Goal: Task Accomplishment & Management: Use online tool/utility

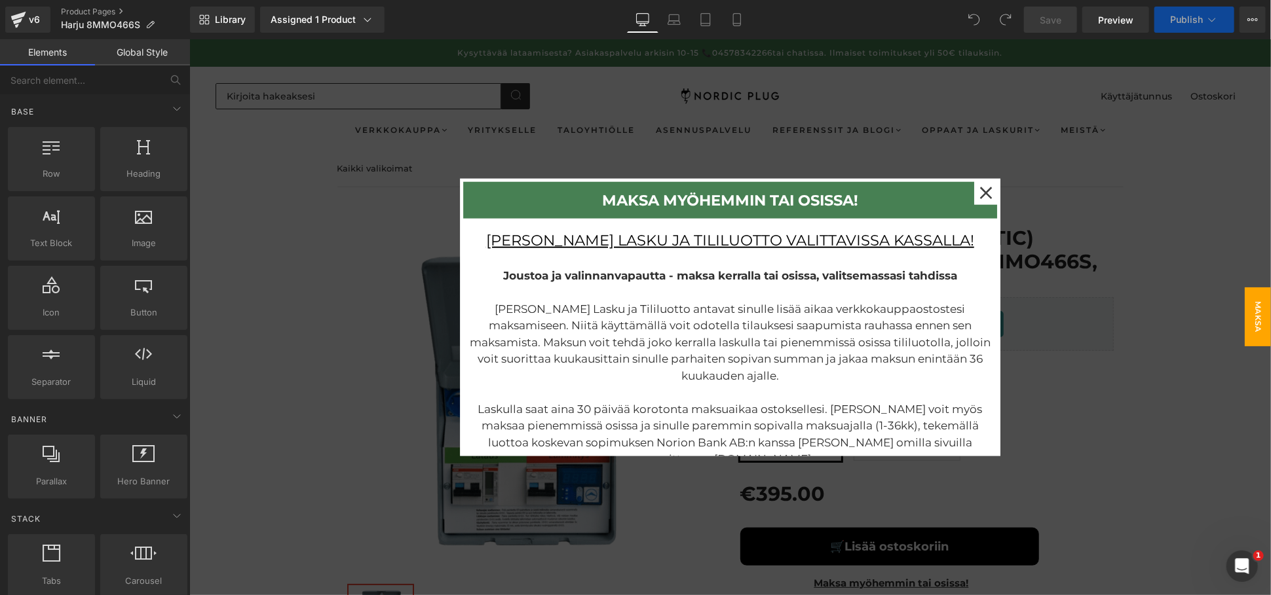
click at [1067, 344] on div at bounding box center [730, 317] width 1082 height 556
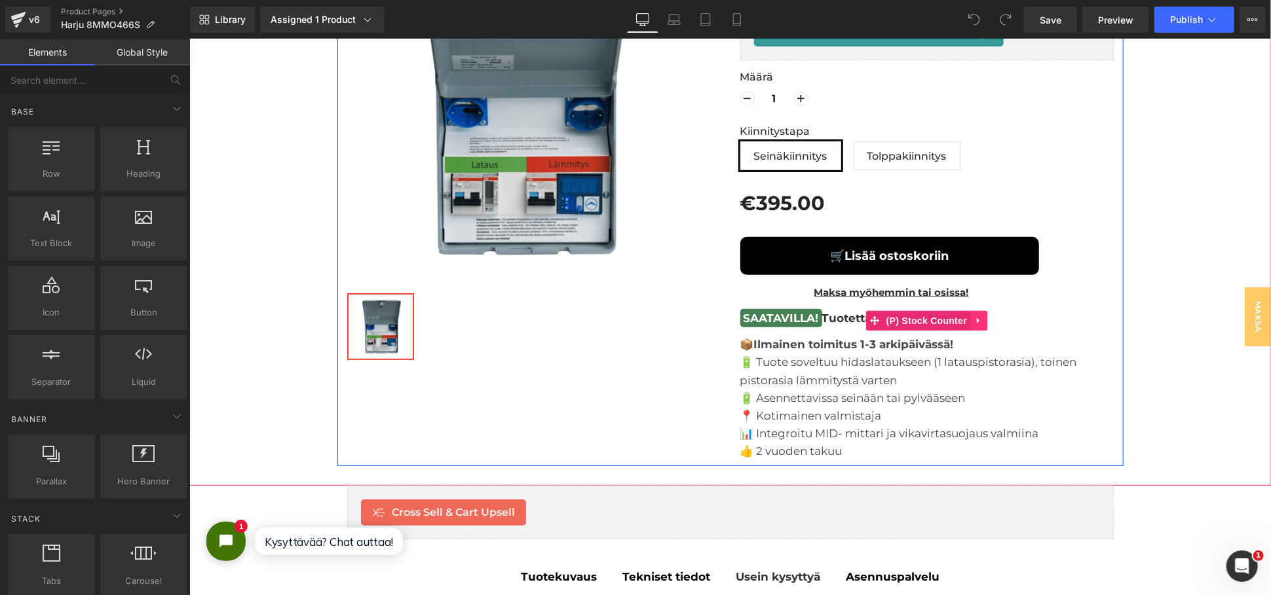
click at [973, 315] on icon at bounding box center [977, 320] width 9 height 10
click at [982, 323] on icon at bounding box center [986, 320] width 9 height 9
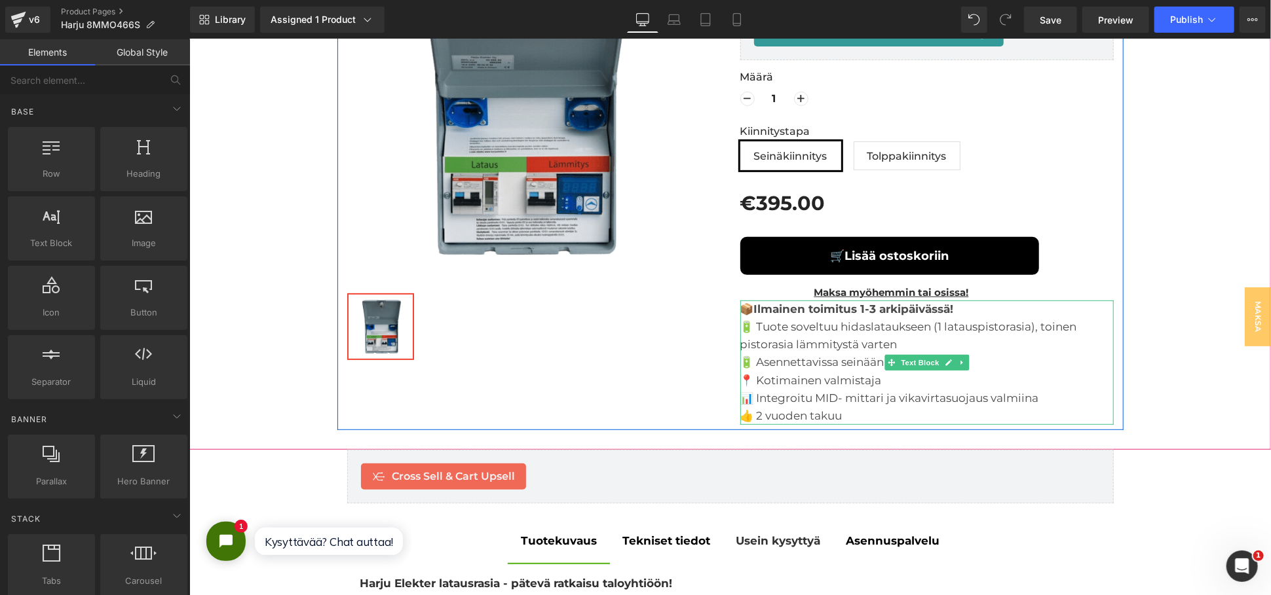
click at [956, 308] on div "📦 Ilmainen toimitus 1-3 arkipäivässä! 🔋 Tuote soveltuu hidaslataukseen (1 latau…" at bounding box center [926, 362] width 373 height 124
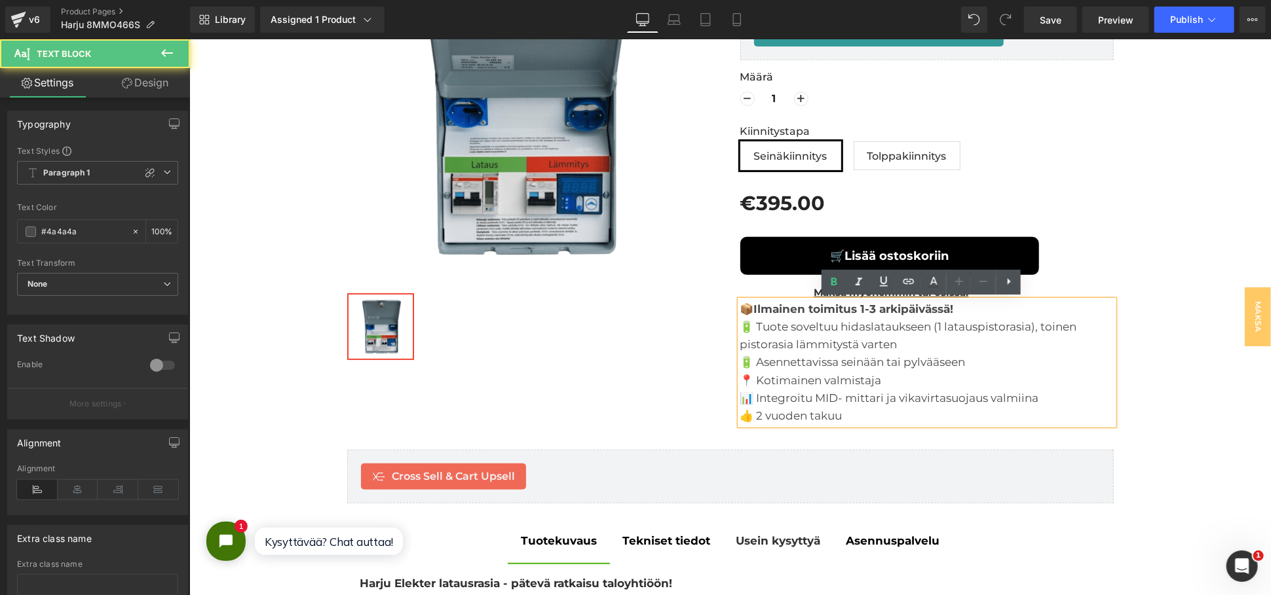
click at [985, 313] on div "📦 Ilmainen toimitus 1-3 arkipäivässä! 🔋 Tuote soveltuu hidaslataukseen (1 latau…" at bounding box center [926, 362] width 373 height 124
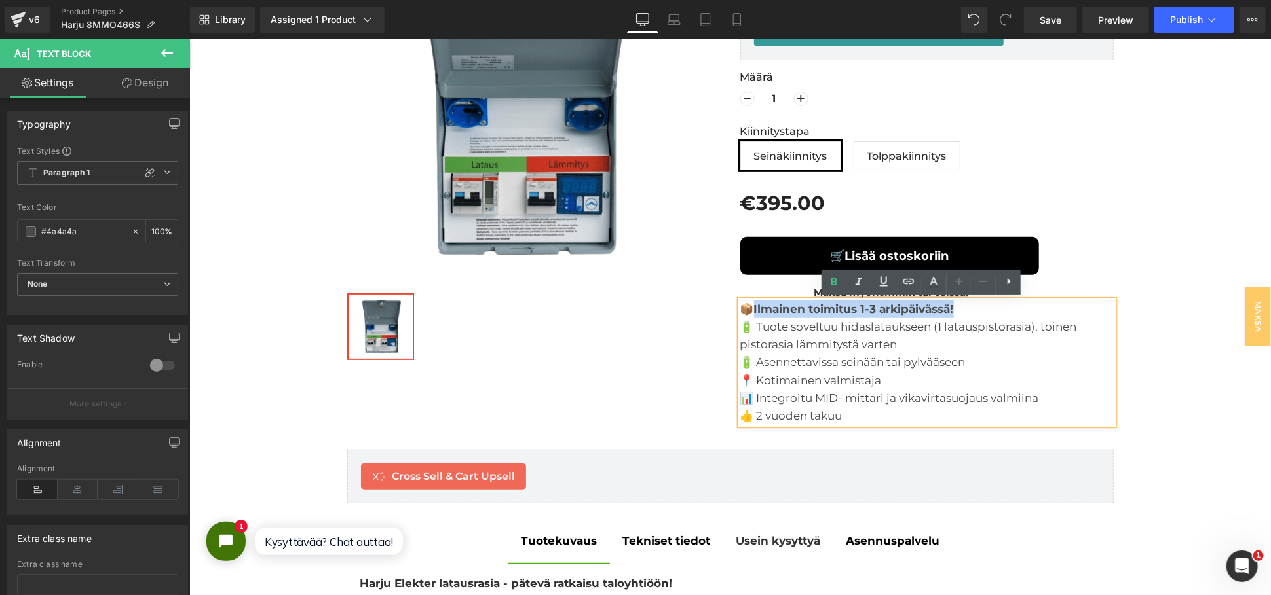
drag, startPoint x: 961, startPoint y: 311, endPoint x: 751, endPoint y: 309, distance: 209.6
click at [751, 309] on div "📦 Ilmainen toimitus 1-3 arkipäivässä! 🔋 Tuote soveltuu hidaslataukseen (1 latau…" at bounding box center [926, 362] width 373 height 124
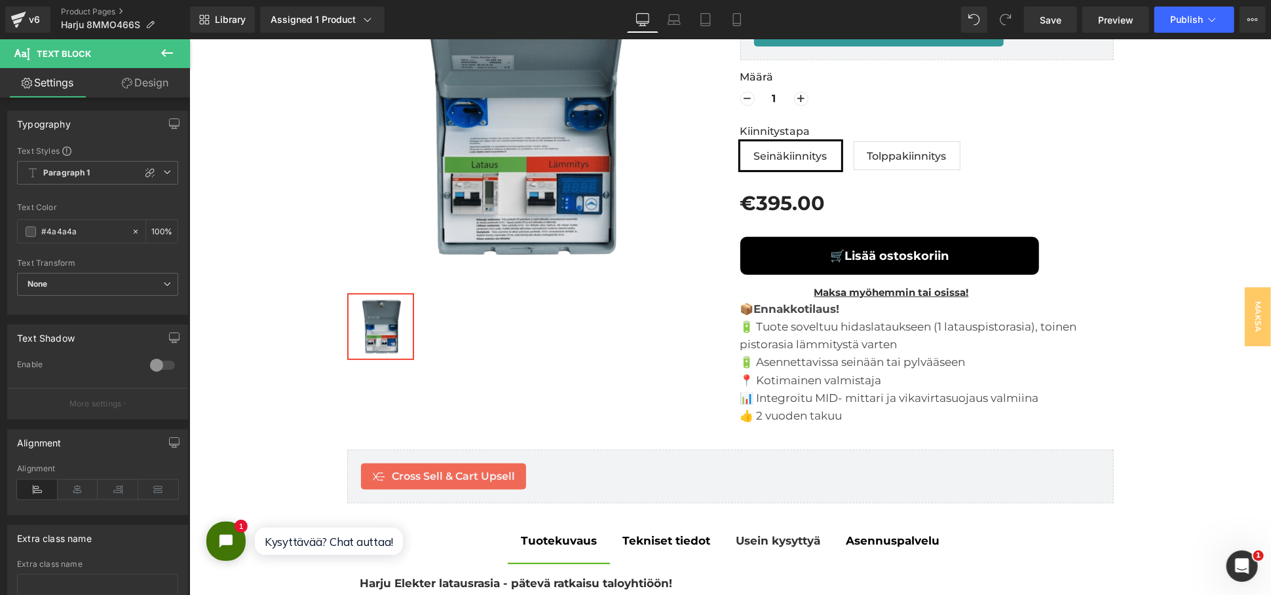
drag, startPoint x: 149, startPoint y: 85, endPoint x: 112, endPoint y: 157, distance: 80.6
click at [149, 85] on link "Design" at bounding box center [145, 82] width 95 height 29
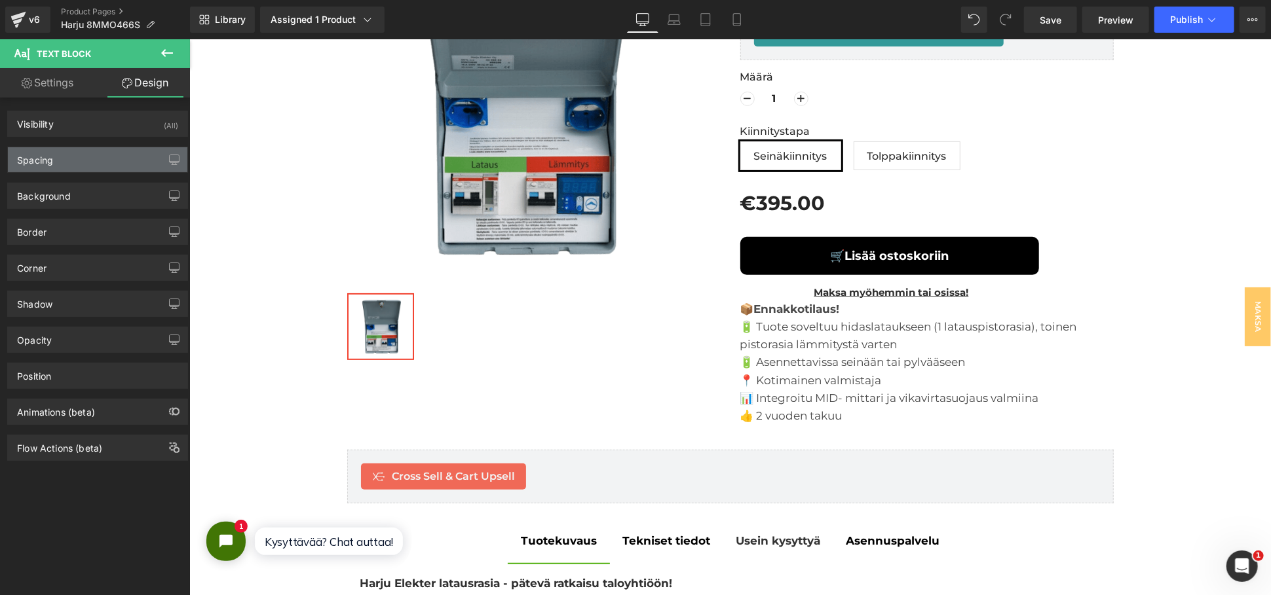
click at [112, 157] on div "Spacing" at bounding box center [97, 159] width 179 height 25
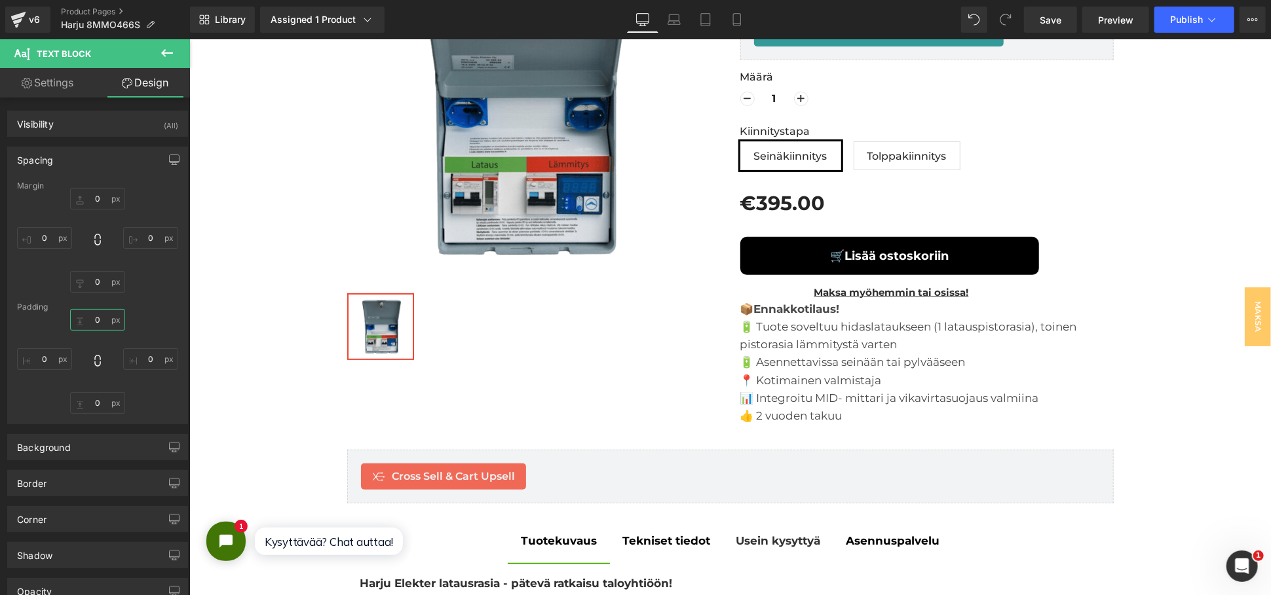
click at [90, 312] on input "0" at bounding box center [97, 320] width 55 height 22
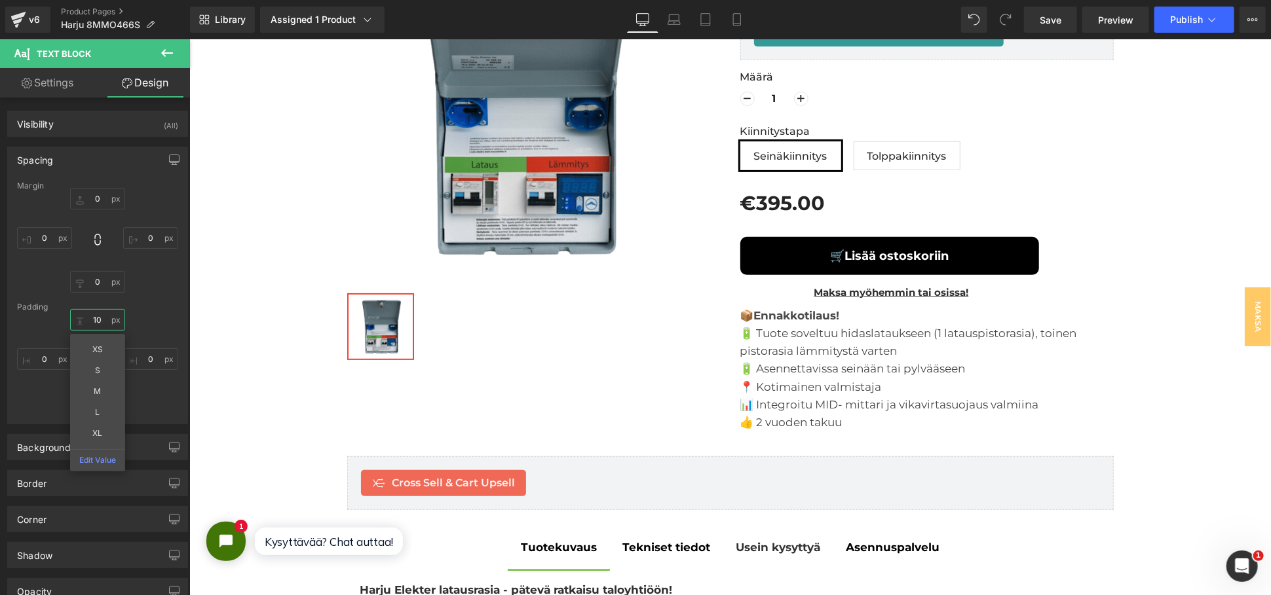
type input "10"
click at [161, 47] on icon at bounding box center [167, 53] width 16 height 16
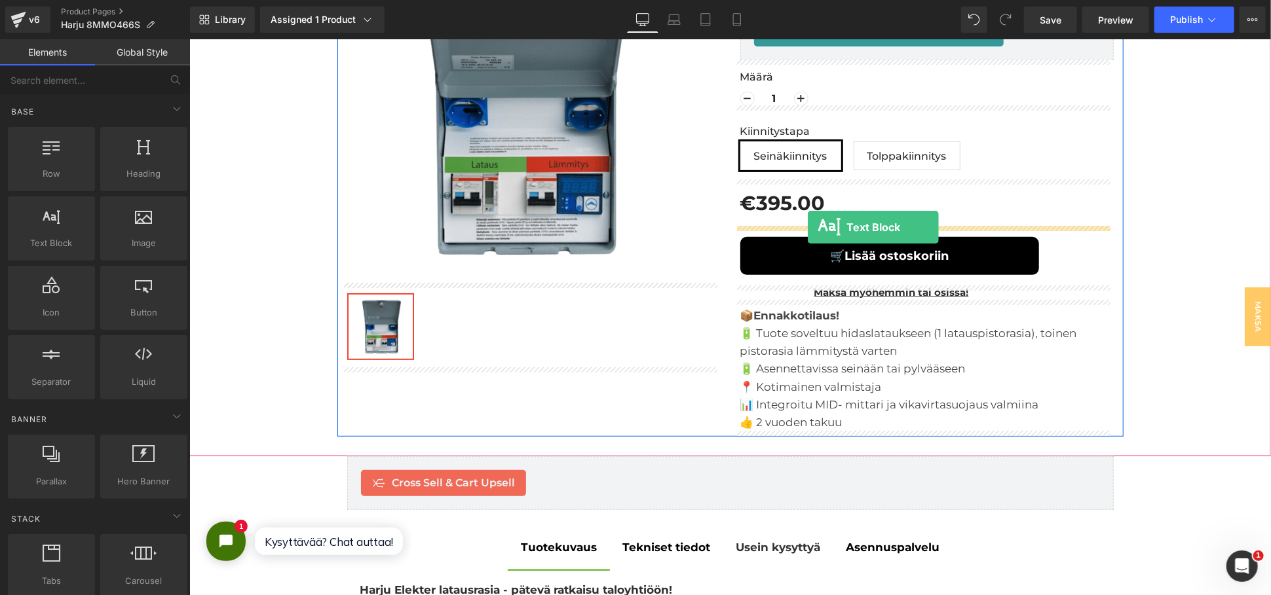
drag, startPoint x: 246, startPoint y: 263, endPoint x: 807, endPoint y: 227, distance: 561.9
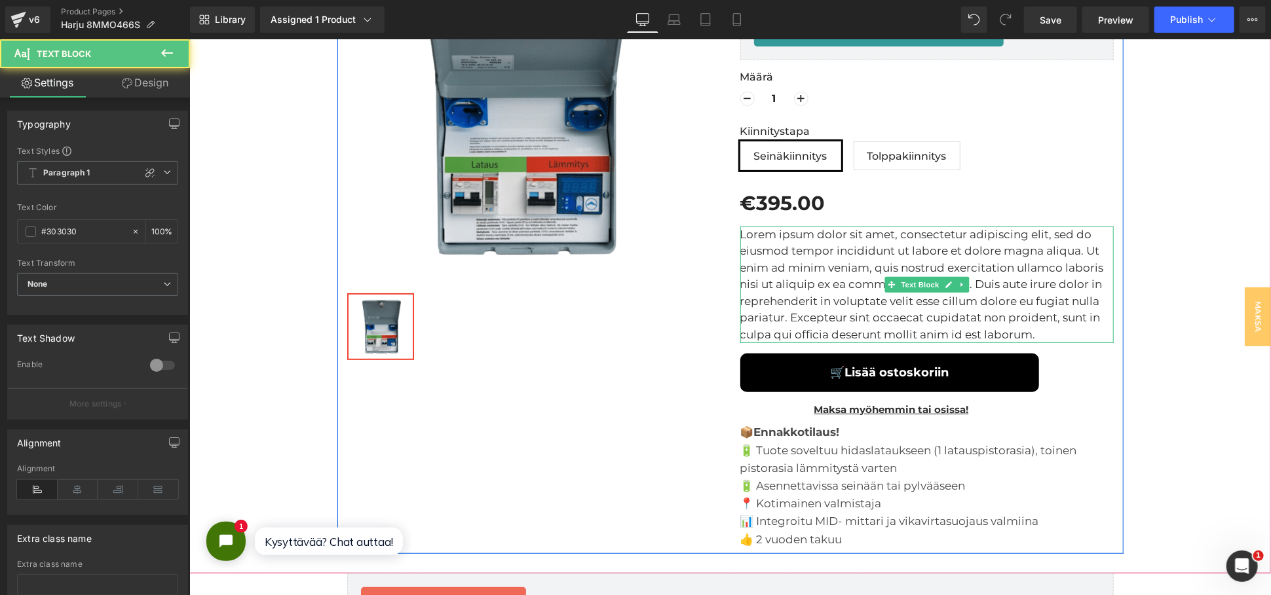
click at [801, 243] on p "Lorem ipsum dolor sit amet, consectetur adipiscing elit, sed do eiusmod tempor …" at bounding box center [926, 284] width 373 height 117
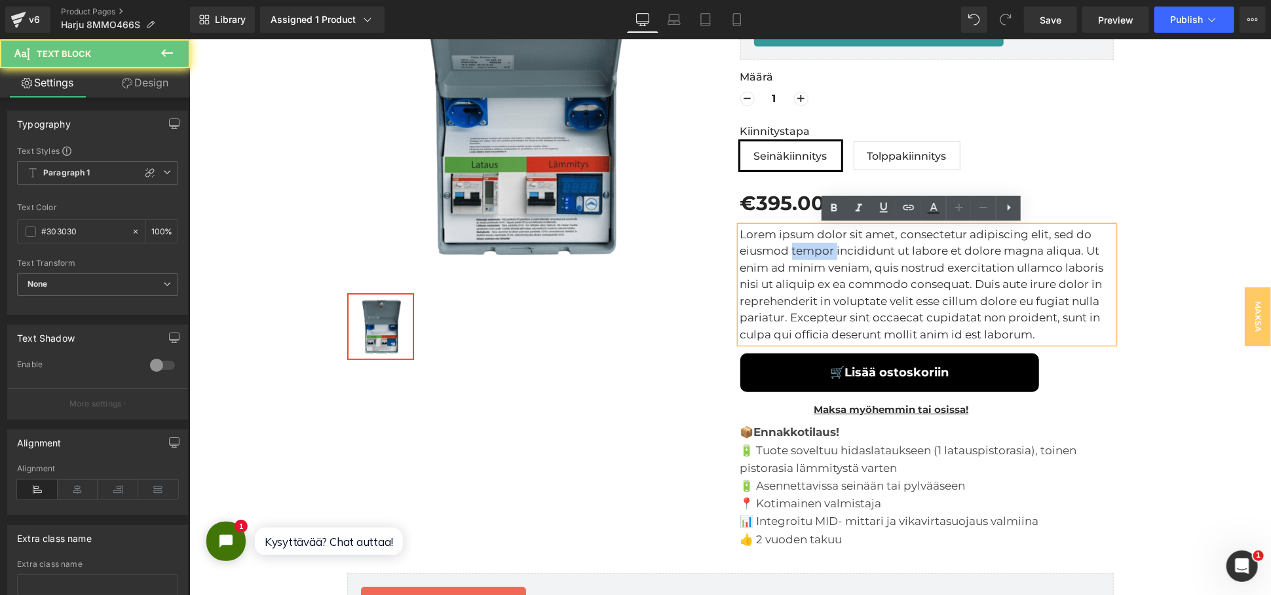
click at [801, 243] on p "Lorem ipsum dolor sit amet, consectetur adipiscing elit, sed do eiusmod tempor …" at bounding box center [926, 284] width 373 height 117
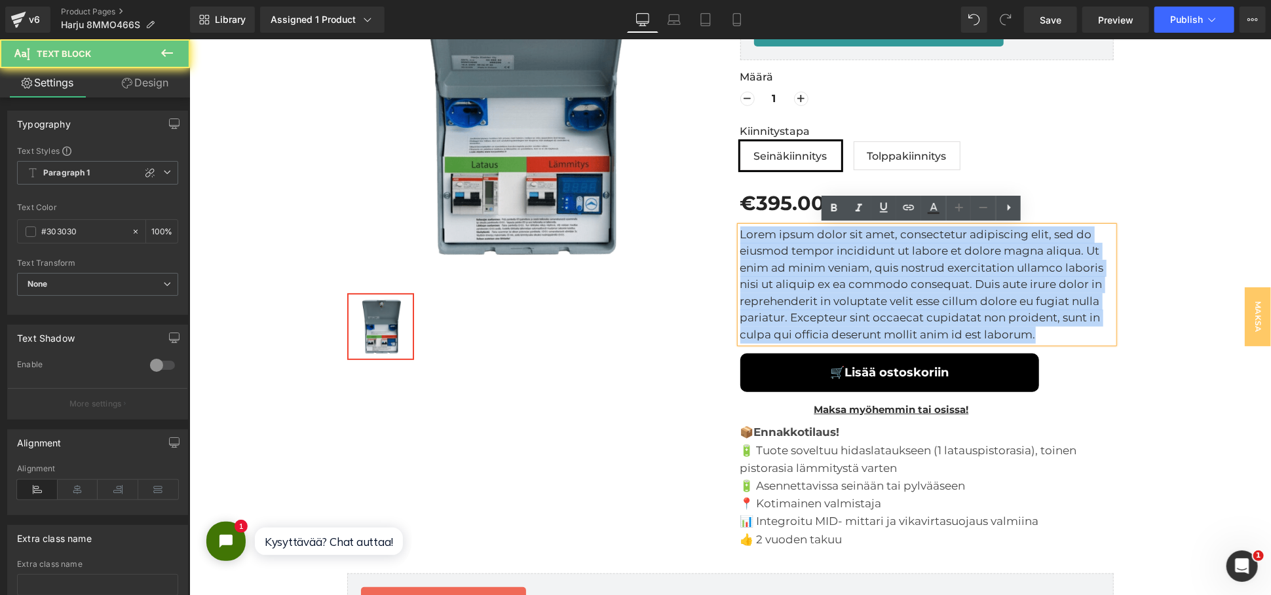
click at [801, 243] on p "Lorem ipsum dolor sit amet, consectetur adipiscing elit, sed do eiusmod tempor …" at bounding box center [926, 284] width 373 height 117
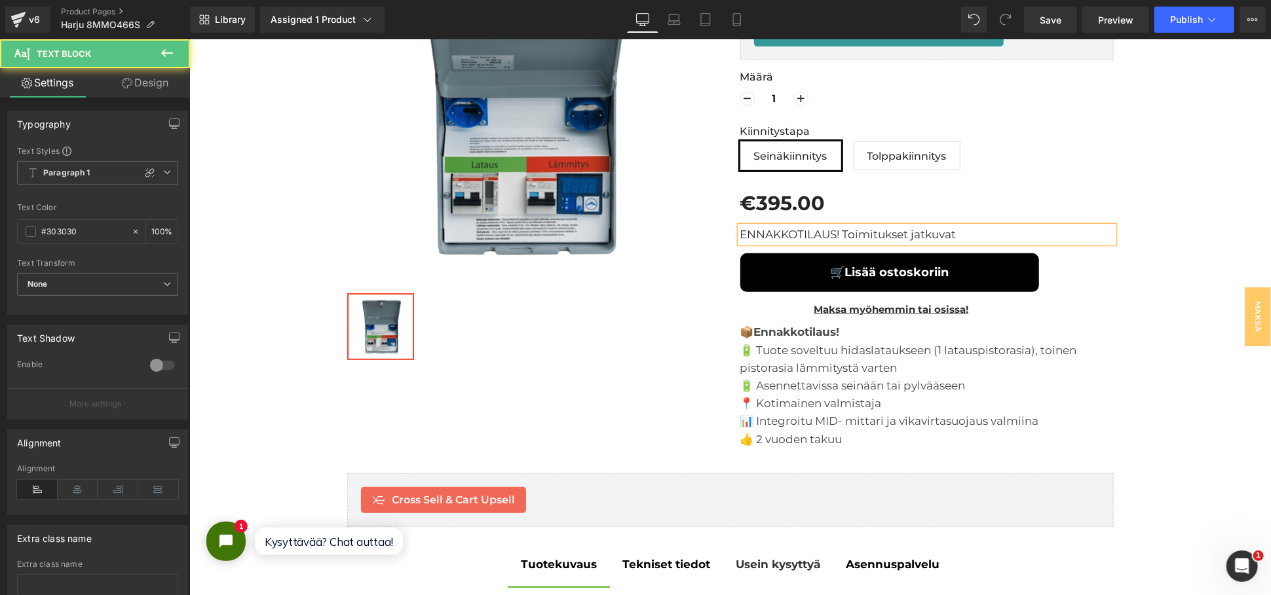
click at [968, 231] on p "ENNAKKOTILAUS! Toimitukset jatkuvat" at bounding box center [926, 234] width 373 height 17
drag, startPoint x: 837, startPoint y: 235, endPoint x: 751, endPoint y: 243, distance: 86.2
click at [752, 243] on div "ENNAKKOTILAUS! Toimitukset jatkuvat [DATE]" at bounding box center [926, 234] width 373 height 17
click at [740, 230] on p "ENNAKKOTILAUS! Toimitukset jatkuvat [DATE]" at bounding box center [926, 234] width 373 height 17
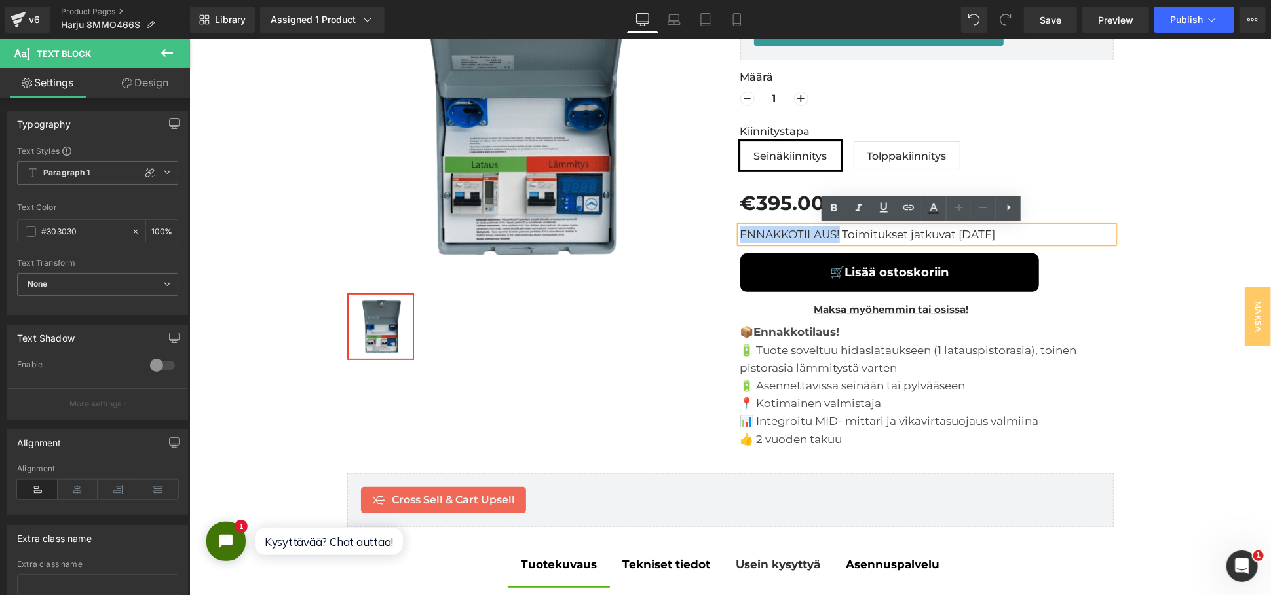
drag, startPoint x: 733, startPoint y: 235, endPoint x: 833, endPoint y: 229, distance: 100.4
click at [833, 229] on p "ENNAKKOTILAUS! Toimitukset jatkuvat [DATE]" at bounding box center [926, 234] width 373 height 17
click at [833, 215] on icon at bounding box center [834, 208] width 16 height 16
click at [934, 207] on icon at bounding box center [934, 208] width 16 height 16
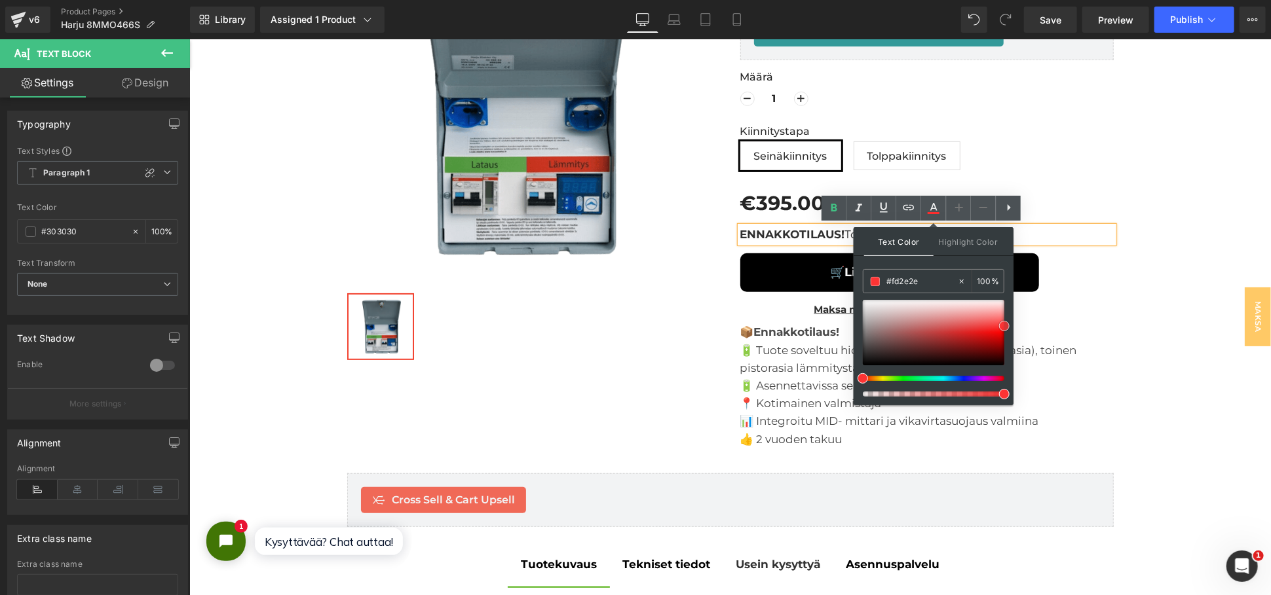
drag, startPoint x: 863, startPoint y: 356, endPoint x: 1009, endPoint y: 329, distance: 148.7
click at [1009, 329] on div "Text Color Highlight Color rgba(253, 46, 46, 1) #fd2e2e 100 % transparent trans…" at bounding box center [934, 316] width 160 height 178
click at [792, 233] on strong "ENNAKKOTILAUS!" at bounding box center [792, 233] width 105 height 13
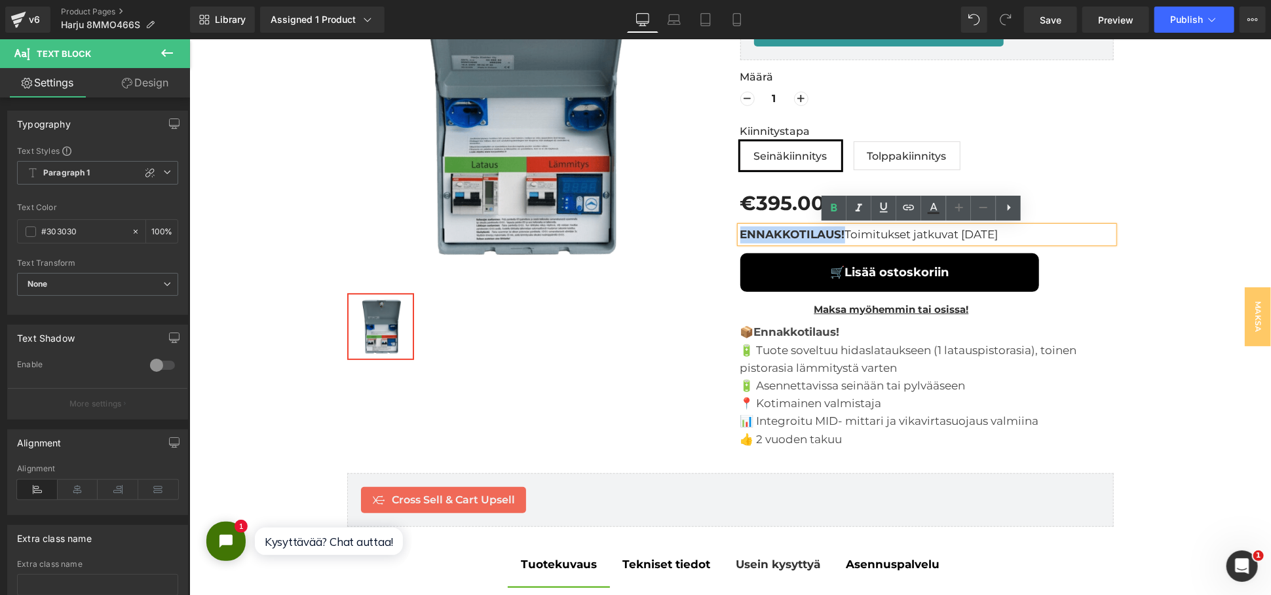
drag, startPoint x: 839, startPoint y: 232, endPoint x: 733, endPoint y: 237, distance: 105.6
click at [740, 237] on p "ENNAKKOTILAUS! Toimitukset jatkuvat [DATE]" at bounding box center [926, 234] width 373 height 17
click at [934, 209] on icon at bounding box center [933, 207] width 7 height 8
type input "#303030"
type input "100"
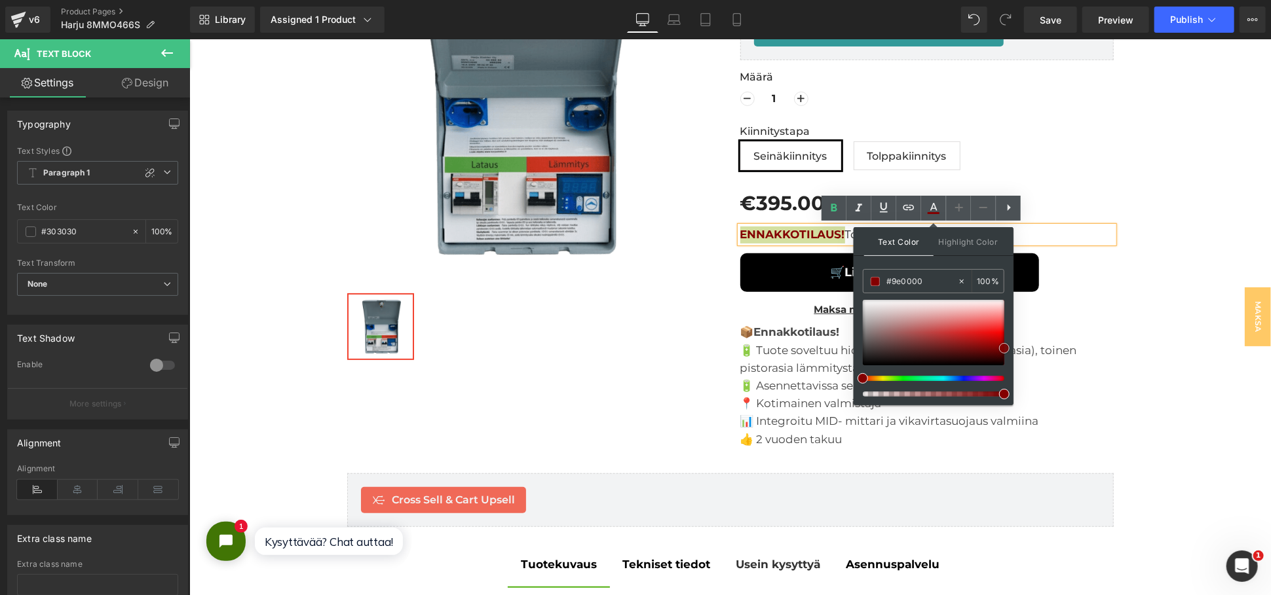
type input "#ad0000"
drag, startPoint x: 960, startPoint y: 331, endPoint x: 1013, endPoint y: 343, distance: 54.5
click at [1013, 343] on div "Text Color Highlight Color rgba(173, 0, 0, 1) #ad0000 100 % transparent transpa…" at bounding box center [934, 316] width 160 height 178
click at [1047, 22] on span "Save" at bounding box center [1051, 20] width 22 height 14
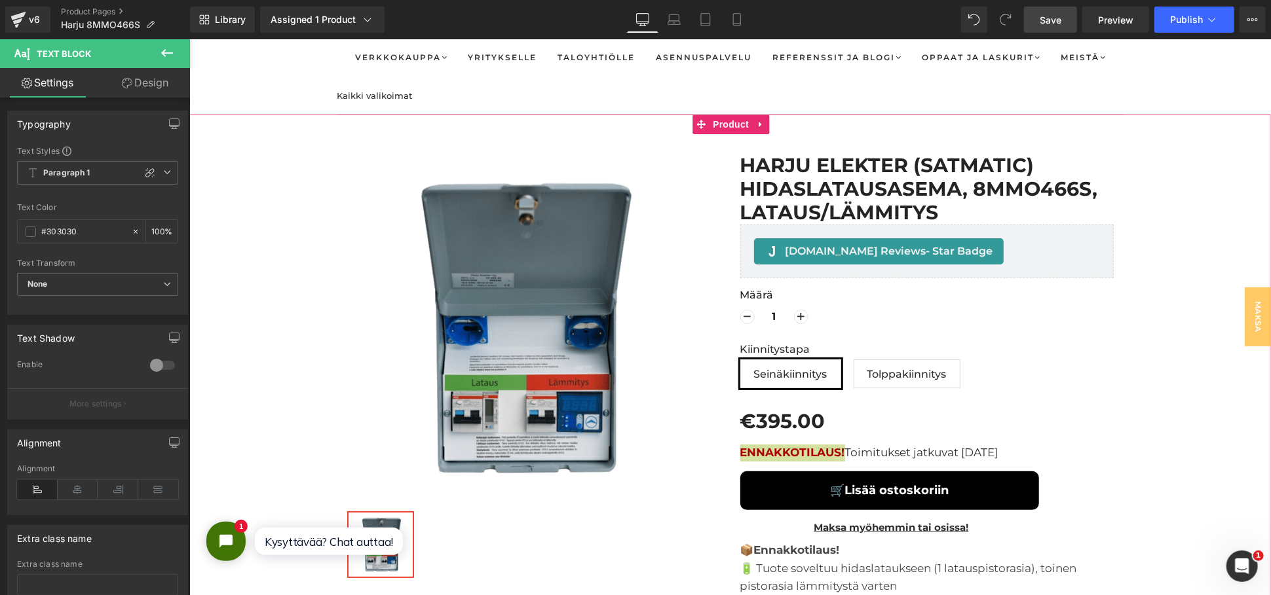
scroll to position [218, 0]
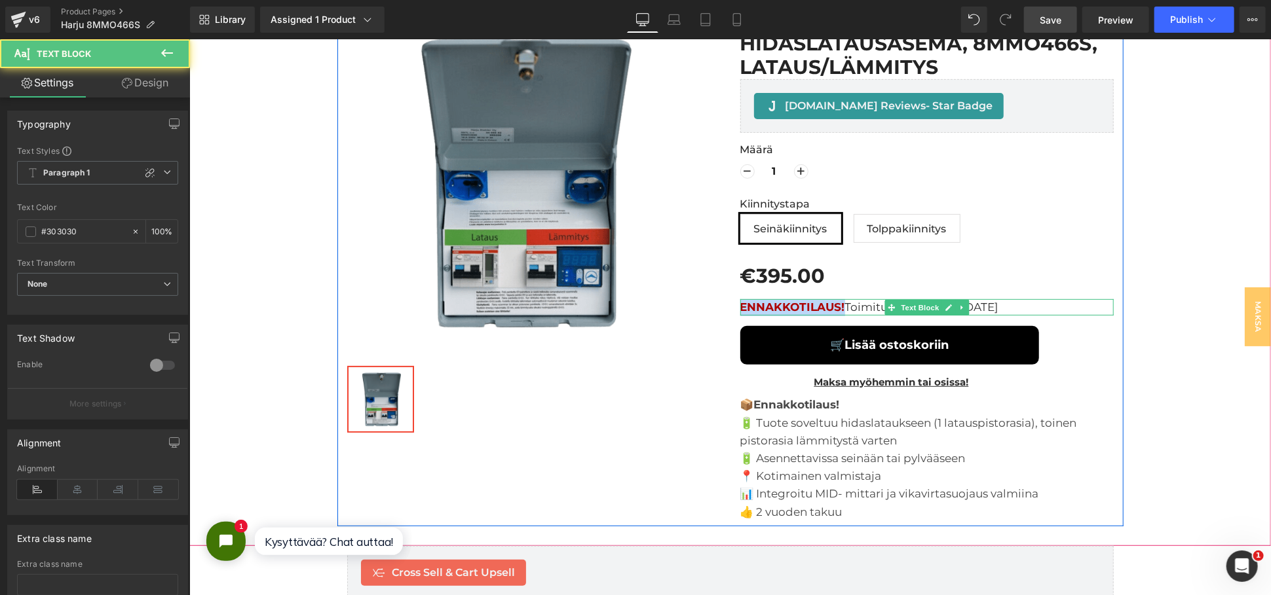
click at [855, 306] on p "ENNAKKOTILAUS! Toimitukset jatkuvat [DATE]" at bounding box center [926, 307] width 373 height 17
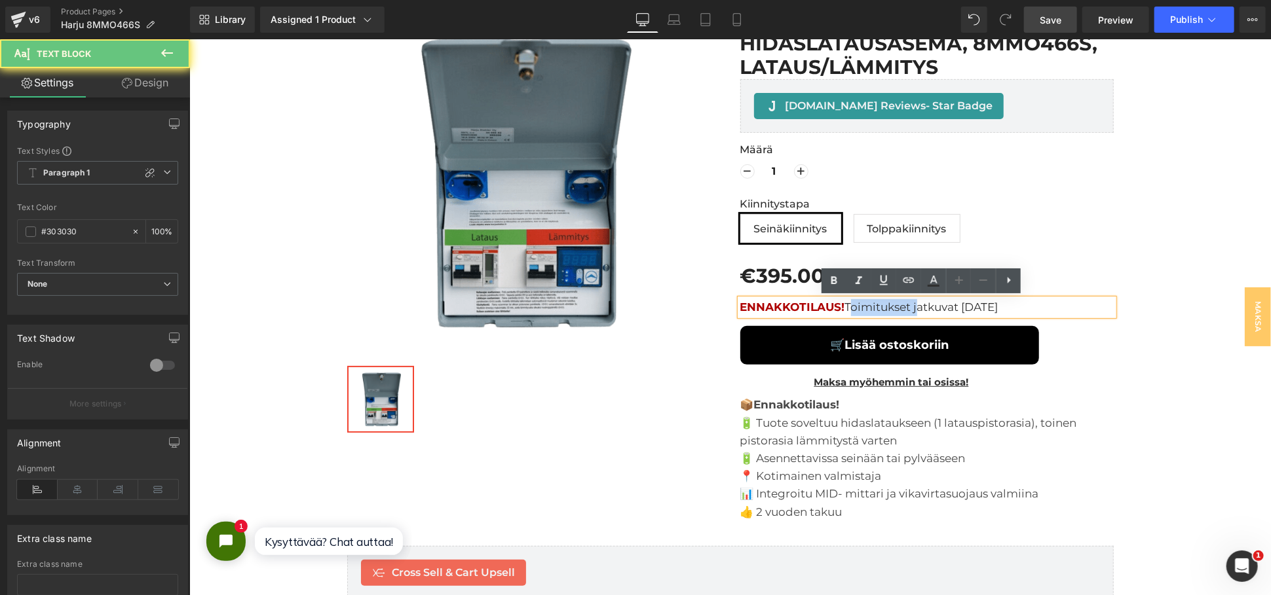
click at [855, 306] on p "ENNAKKOTILAUS! Toimitukset jatkuvat [DATE]" at bounding box center [926, 307] width 373 height 17
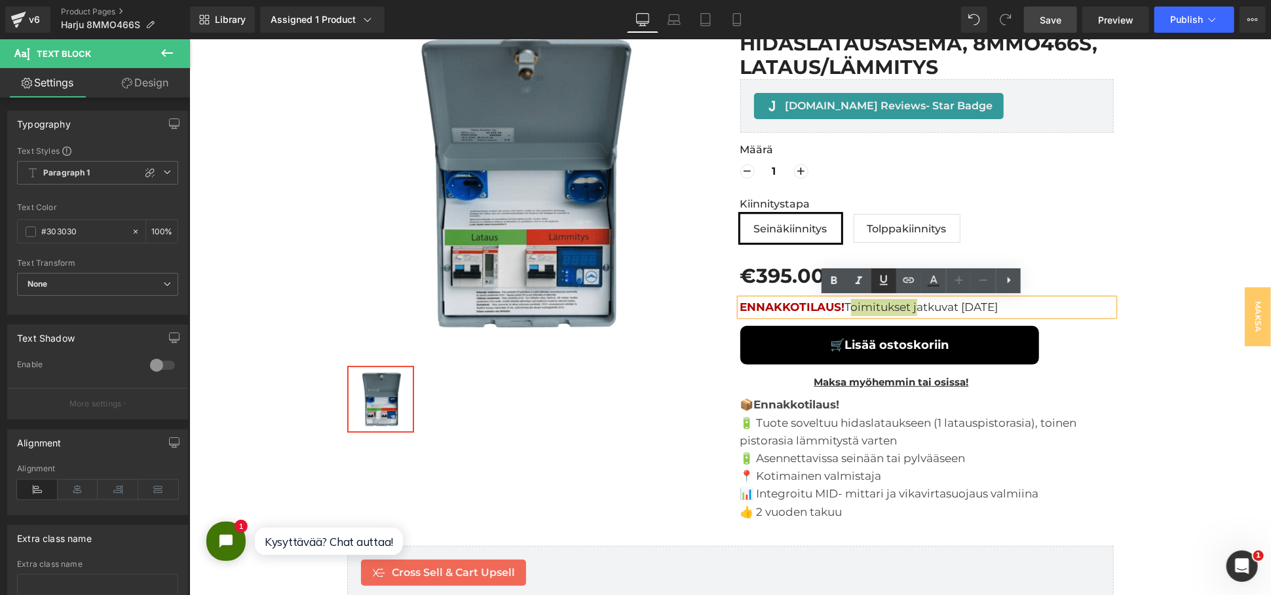
click at [888, 289] on link at bounding box center [883, 281] width 25 height 25
click at [1184, 26] on button "Publish" at bounding box center [1194, 20] width 80 height 26
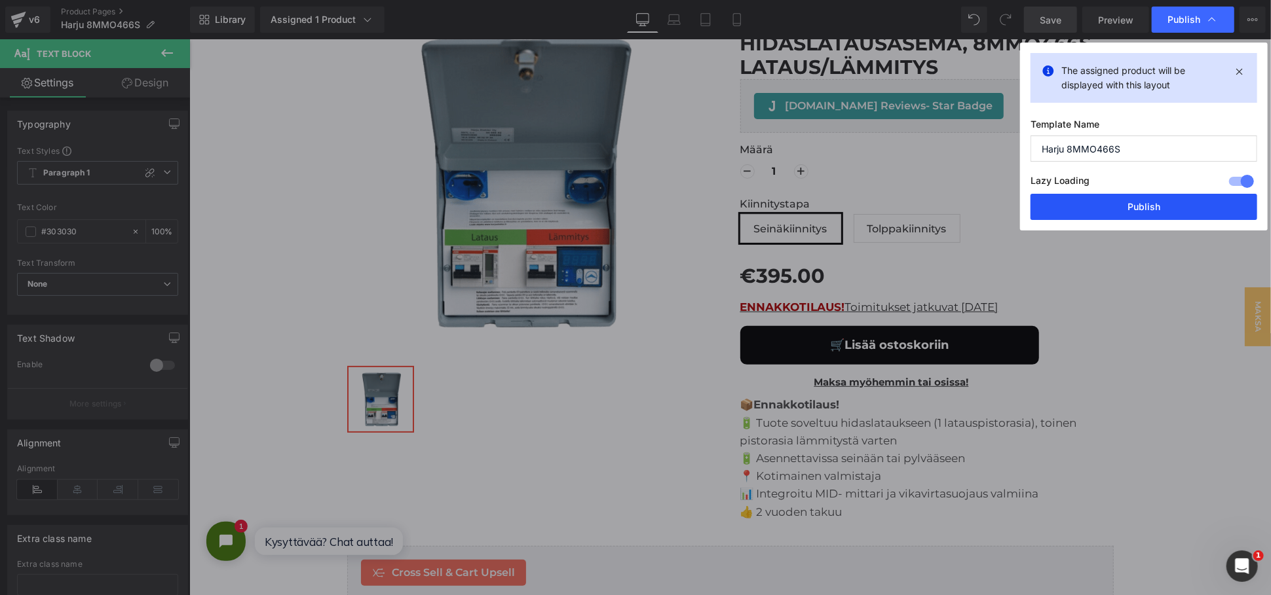
click at [1099, 205] on button "Publish" at bounding box center [1143, 207] width 227 height 26
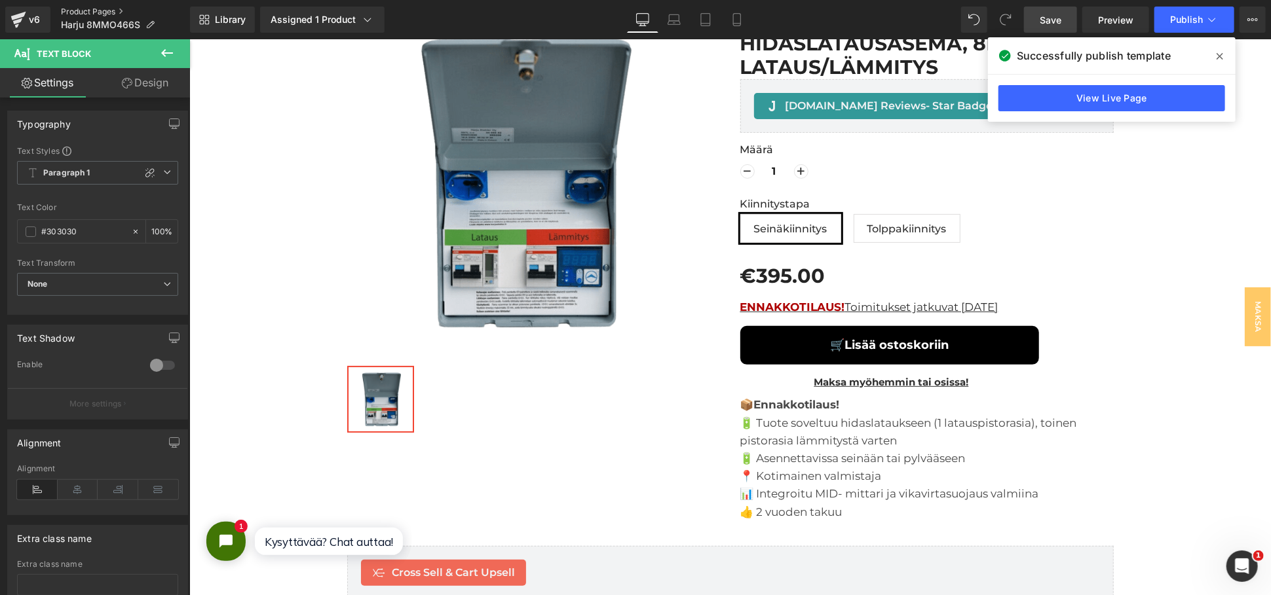
click at [105, 12] on link "Product Pages" at bounding box center [125, 12] width 129 height 10
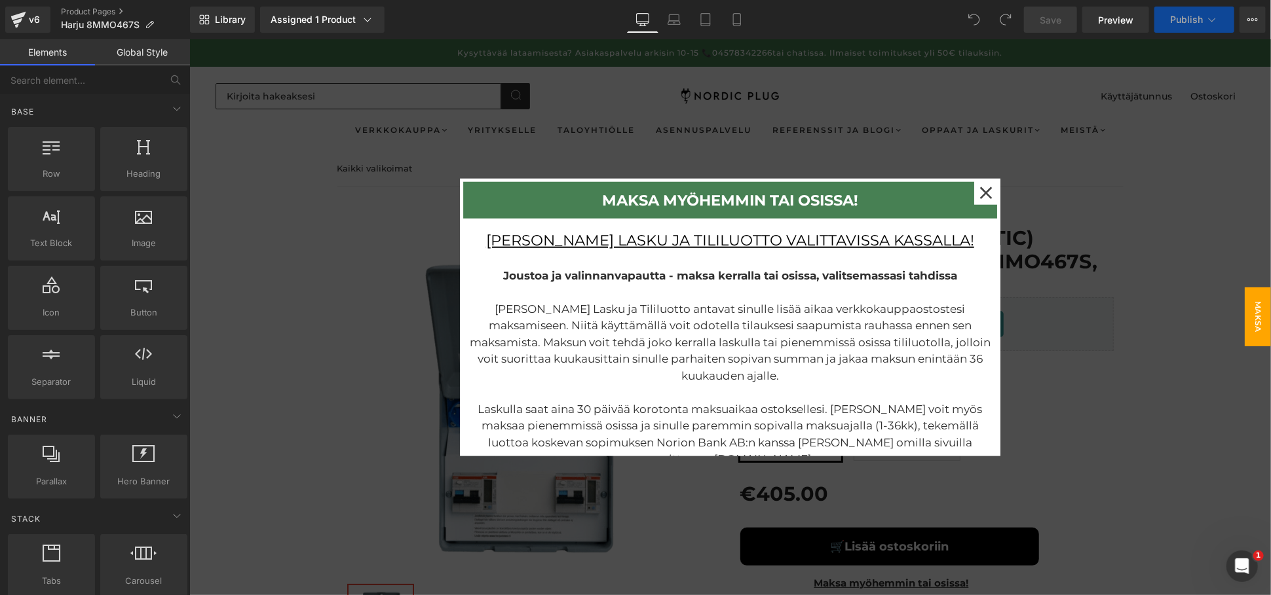
click at [1090, 263] on div at bounding box center [730, 317] width 1082 height 556
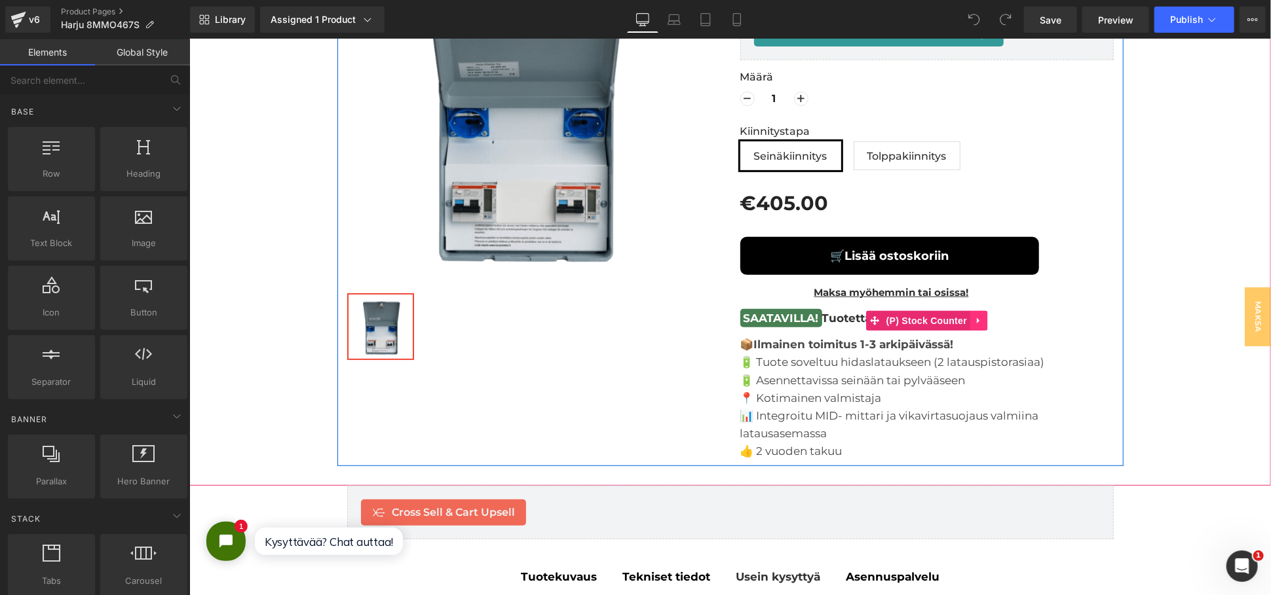
click at [976, 320] on icon at bounding box center [977, 320] width 9 height 10
click at [985, 322] on icon at bounding box center [986, 320] width 9 height 9
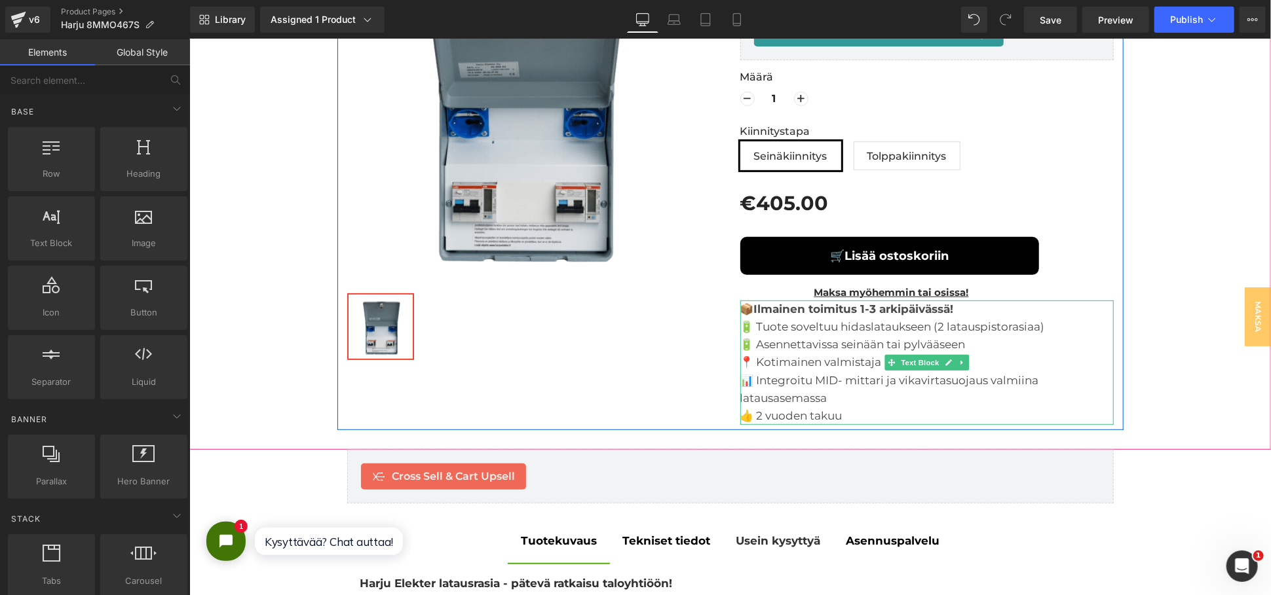
click at [922, 311] on strong "Ilmainen toimitus 1-3 arkipäivässä!" at bounding box center [853, 308] width 200 height 13
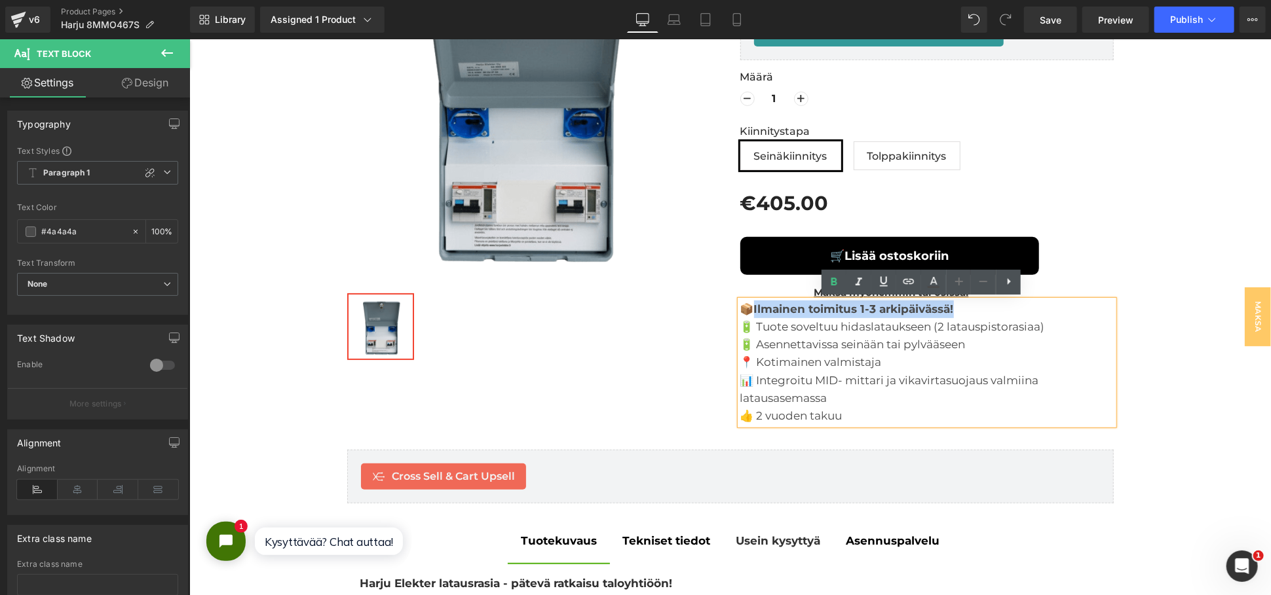
drag, startPoint x: 962, startPoint y: 309, endPoint x: 753, endPoint y: 311, distance: 209.0
click at [753, 311] on div "📦 Ilmainen toimitus 1-3 arkipäivässä! 🔋 Tuote soveltuu hidaslataukseen (2 latau…" at bounding box center [926, 362] width 373 height 124
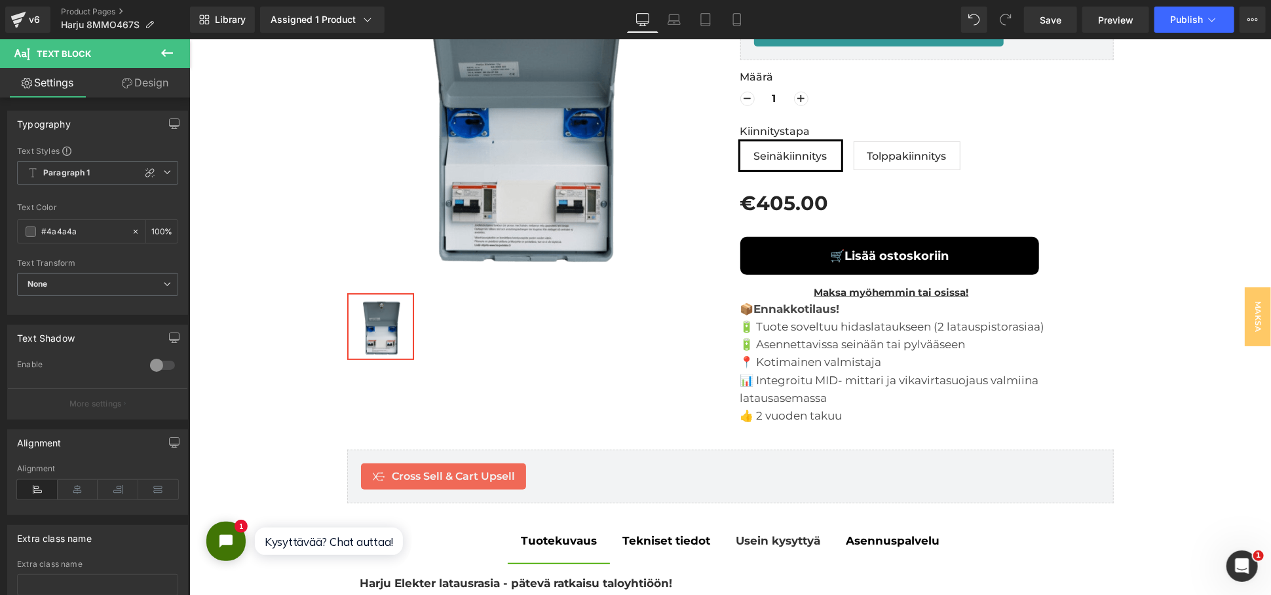
click at [157, 81] on link "Design" at bounding box center [145, 82] width 95 height 29
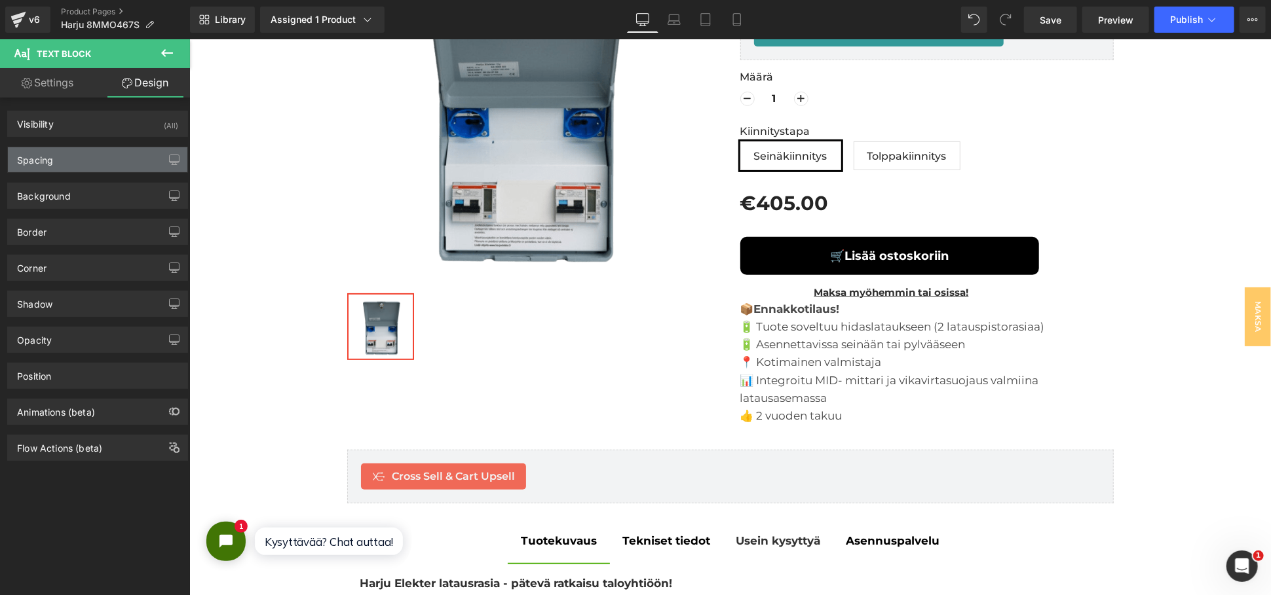
click at [107, 160] on div "Spacing" at bounding box center [97, 159] width 179 height 25
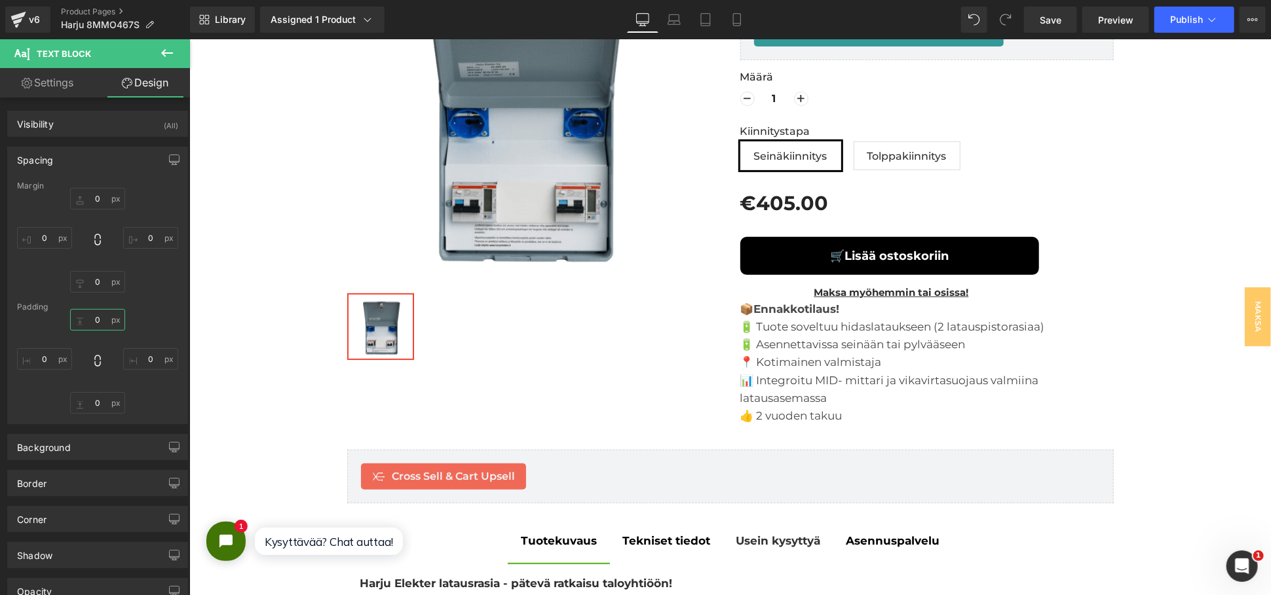
click at [92, 314] on input "0" at bounding box center [97, 320] width 55 height 22
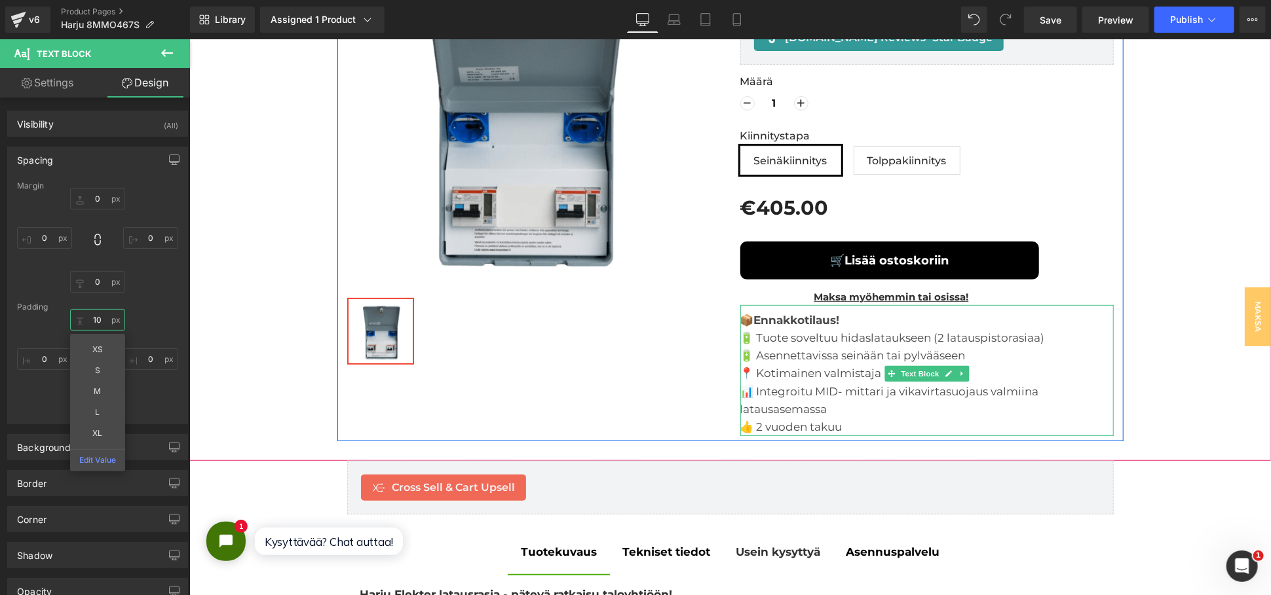
scroll to position [218, 0]
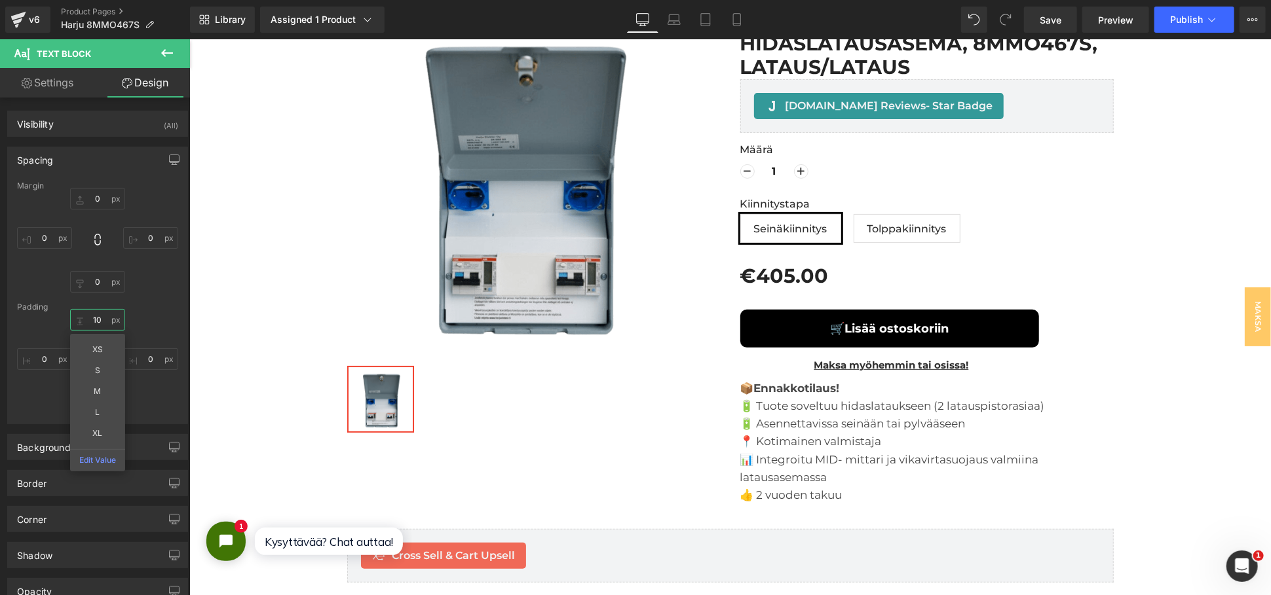
type input "10"
click at [168, 47] on icon at bounding box center [167, 53] width 16 height 16
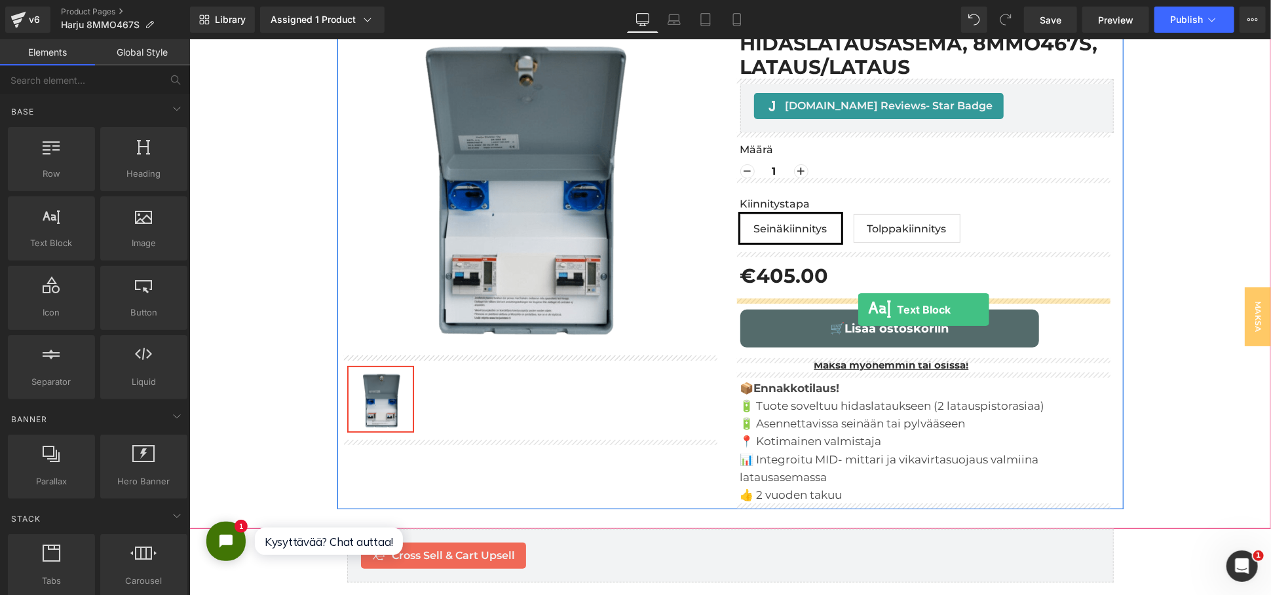
drag, startPoint x: 242, startPoint y: 278, endPoint x: 858, endPoint y: 309, distance: 615.9
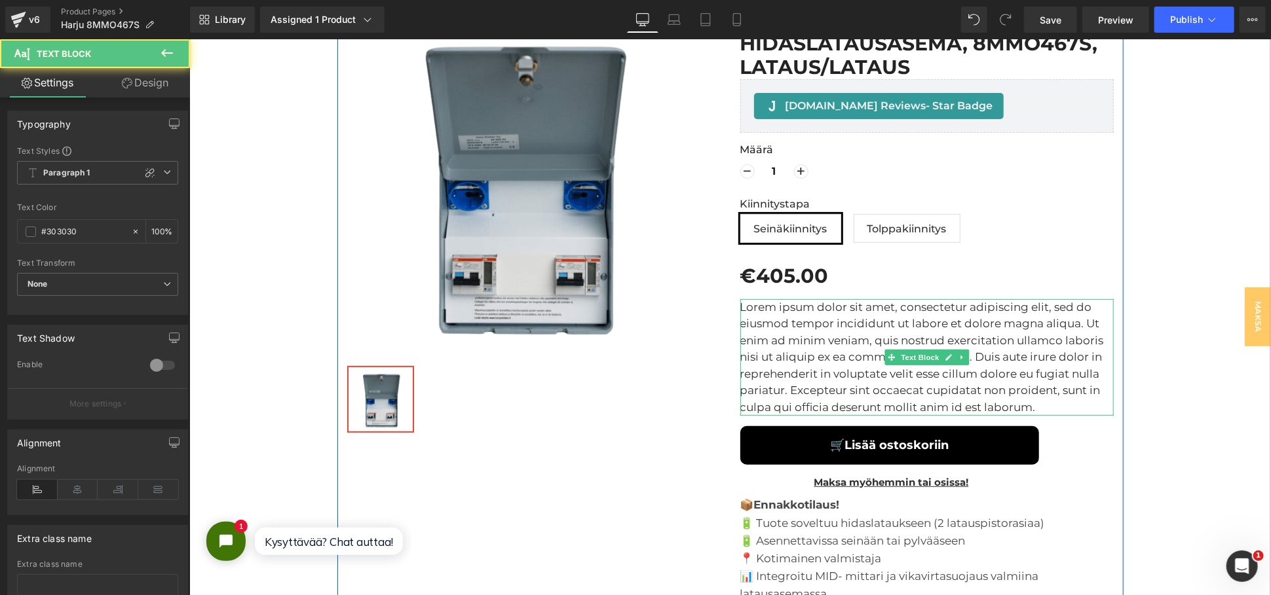
click at [806, 329] on p "Lorem ipsum dolor sit amet, consectetur adipiscing elit, sed do eiusmod tempor …" at bounding box center [926, 357] width 373 height 117
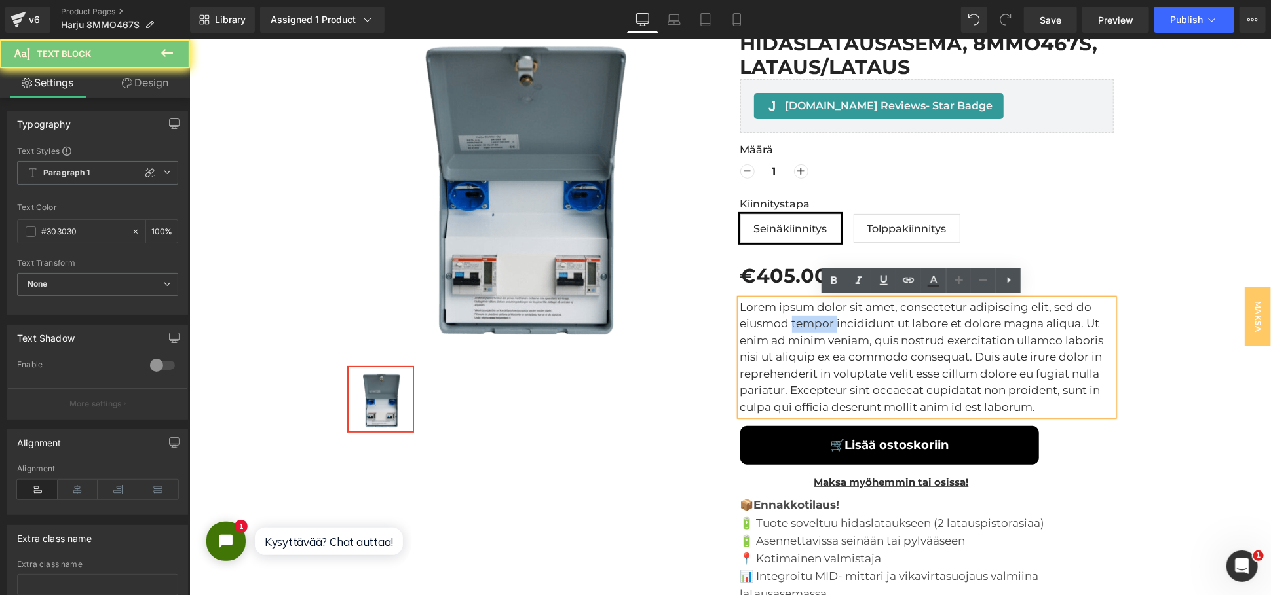
click at [806, 329] on p "Lorem ipsum dolor sit amet, consectetur adipiscing elit, sed do eiusmod tempor …" at bounding box center [926, 357] width 373 height 117
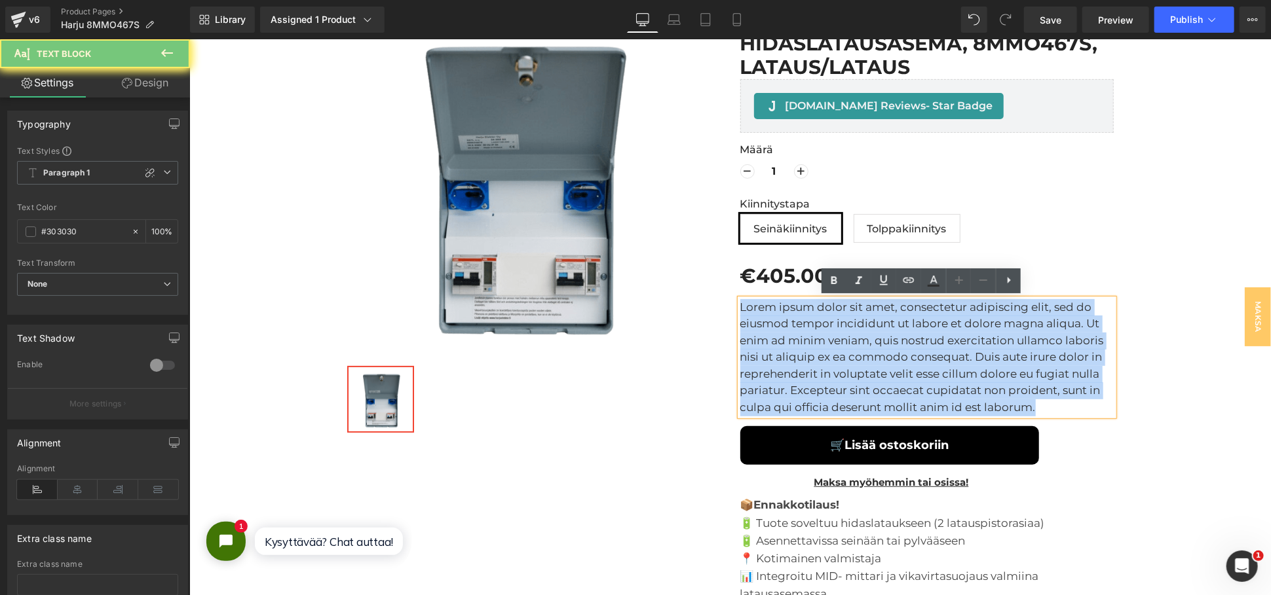
drag, startPoint x: 806, startPoint y: 329, endPoint x: 799, endPoint y: 331, distance: 7.5
click at [806, 330] on p "Lorem ipsum dolor sit amet, consectetur adipiscing elit, sed do eiusmod tempor …" at bounding box center [926, 357] width 373 height 117
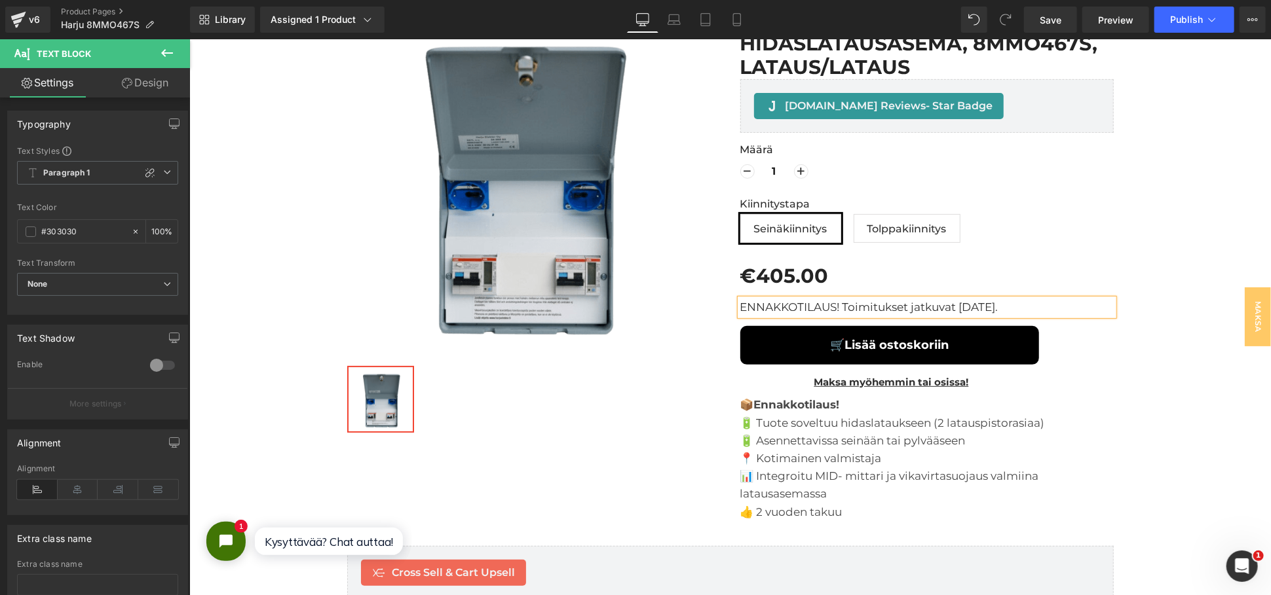
click at [833, 305] on p "ENNAKKOTILAUS! Toimitukset jatkuvat 09.10.2025." at bounding box center [926, 307] width 373 height 17
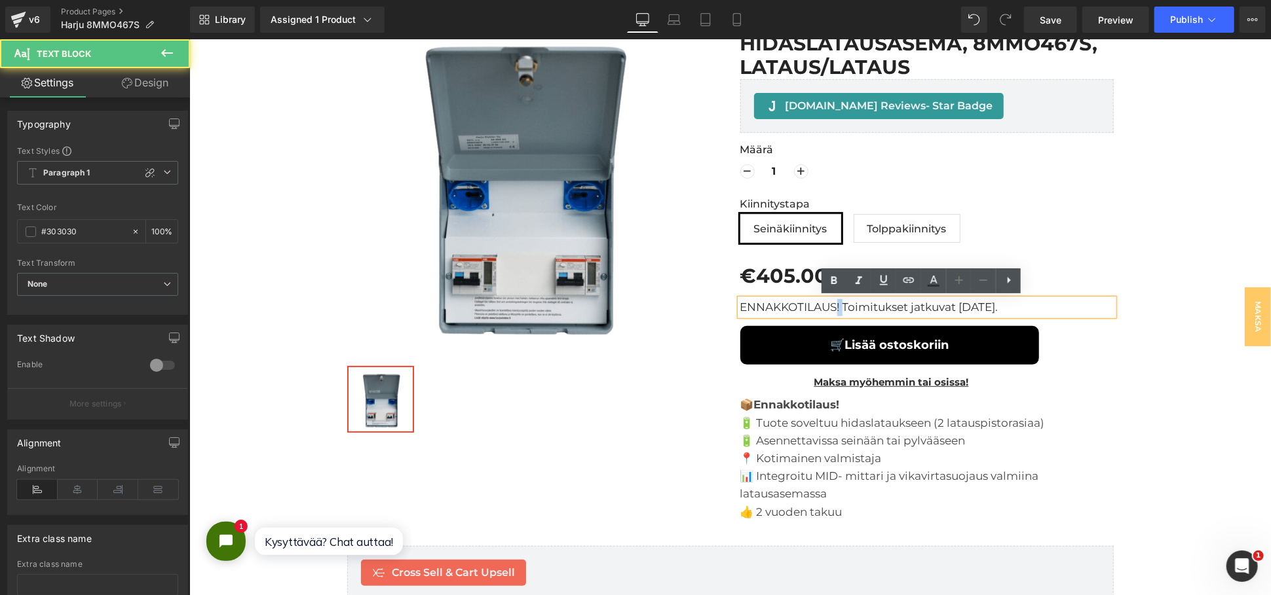
click at [833, 305] on p "ENNAKKOTILAUS! Toimitukset jatkuvat 09.10.2025." at bounding box center [926, 307] width 373 height 17
click at [882, 287] on icon at bounding box center [884, 281] width 16 height 16
click at [765, 305] on u "ENNAKKOTILAUS! Toimitukset jatkuvat 09.10.2025." at bounding box center [869, 306] width 258 height 13
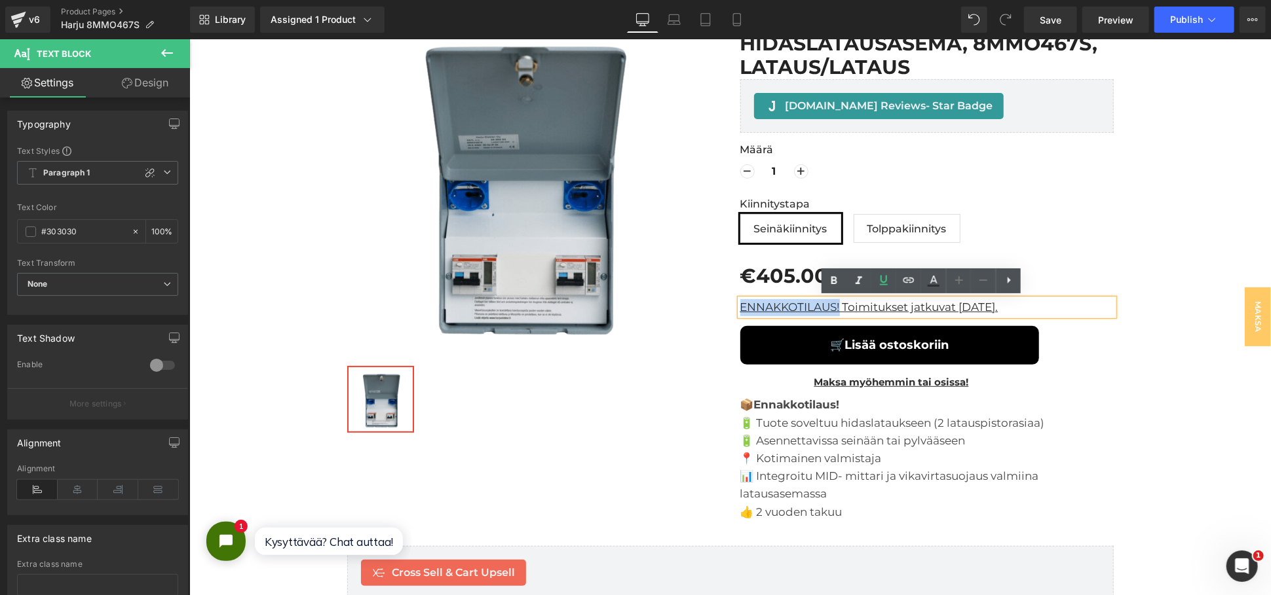
drag, startPoint x: 834, startPoint y: 306, endPoint x: 734, endPoint y: 305, distance: 99.6
click at [740, 305] on u "ENNAKKOTILAUS! Toimitukset jatkuvat 09.10.2025." at bounding box center [869, 306] width 258 height 13
click at [839, 285] on icon at bounding box center [834, 281] width 16 height 16
click at [840, 307] on u "ENNAKKOTILAUS! Toimitukset jatkuvat 09.10.2025." at bounding box center [870, 306] width 261 height 13
drag, startPoint x: 837, startPoint y: 307, endPoint x: 729, endPoint y: 312, distance: 107.6
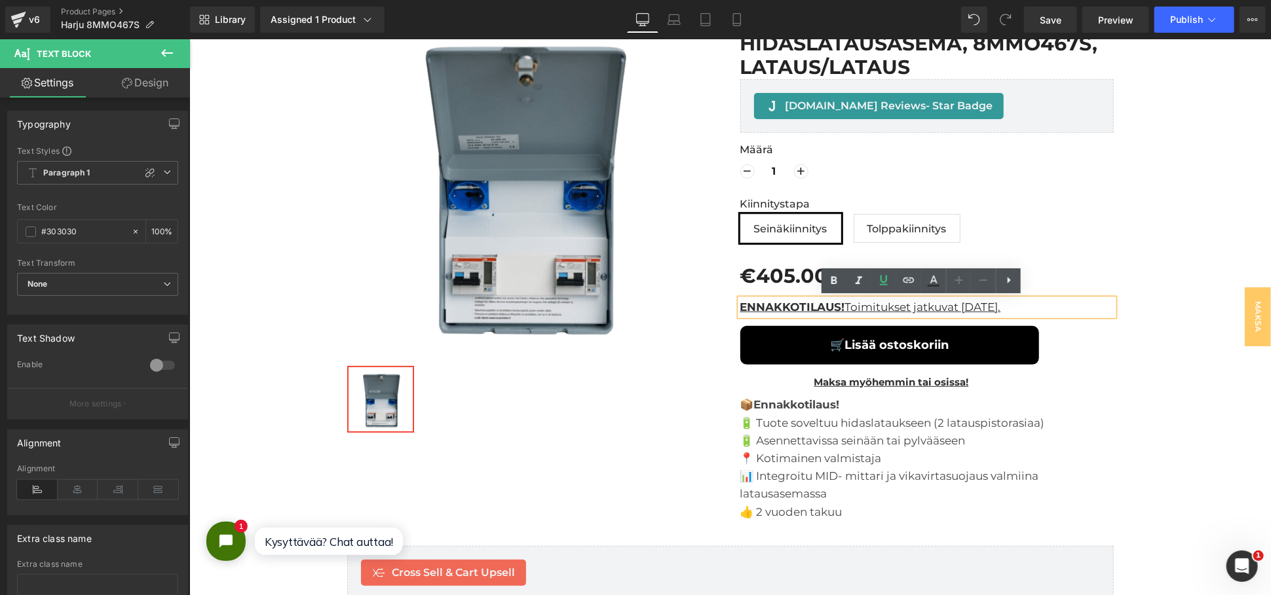
click at [740, 312] on div "ENNAKKOTILAUS! Toimitukset jatkuvat 09.10.2025." at bounding box center [926, 307] width 373 height 17
click at [833, 310] on strong "ENNAKKOTILAUS!" at bounding box center [792, 306] width 105 height 13
drag, startPoint x: 838, startPoint y: 306, endPoint x: 735, endPoint y: 311, distance: 103.0
click at [740, 311] on u "ENNAKKOTILAUS! Toimitukset jatkuvat 09.10.2025." at bounding box center [870, 306] width 261 height 13
click at [926, 280] on icon at bounding box center [934, 281] width 16 height 16
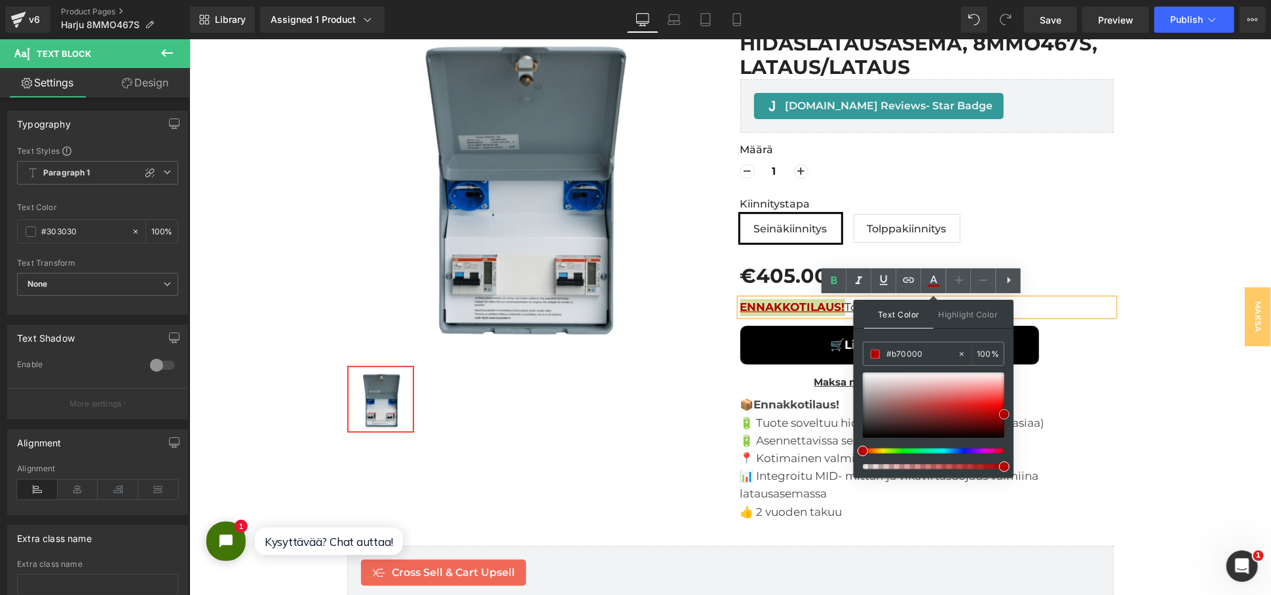
type input "#ad0000"
drag, startPoint x: 1051, startPoint y: 461, endPoint x: 1015, endPoint y: 415, distance: 58.7
click at [1173, 229] on div "Sale Off (P) Image Row ‹ › (P) Image List Harju Elekter (Satmatic) hidaslatausa…" at bounding box center [729, 257] width 1068 height 538
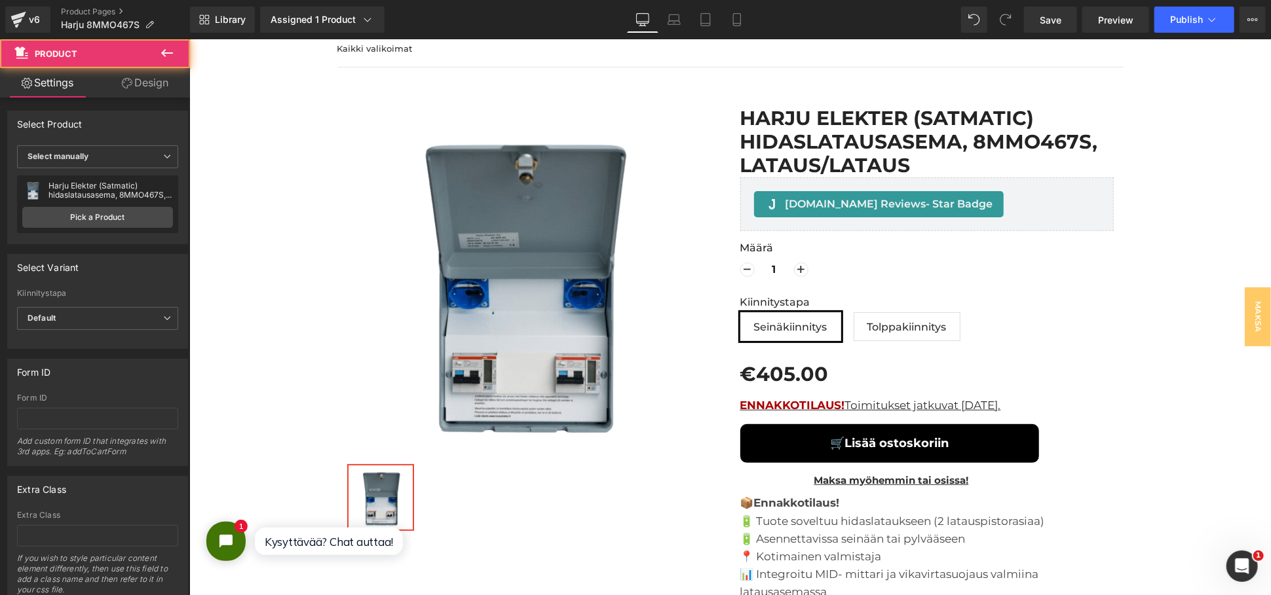
scroll to position [0, 0]
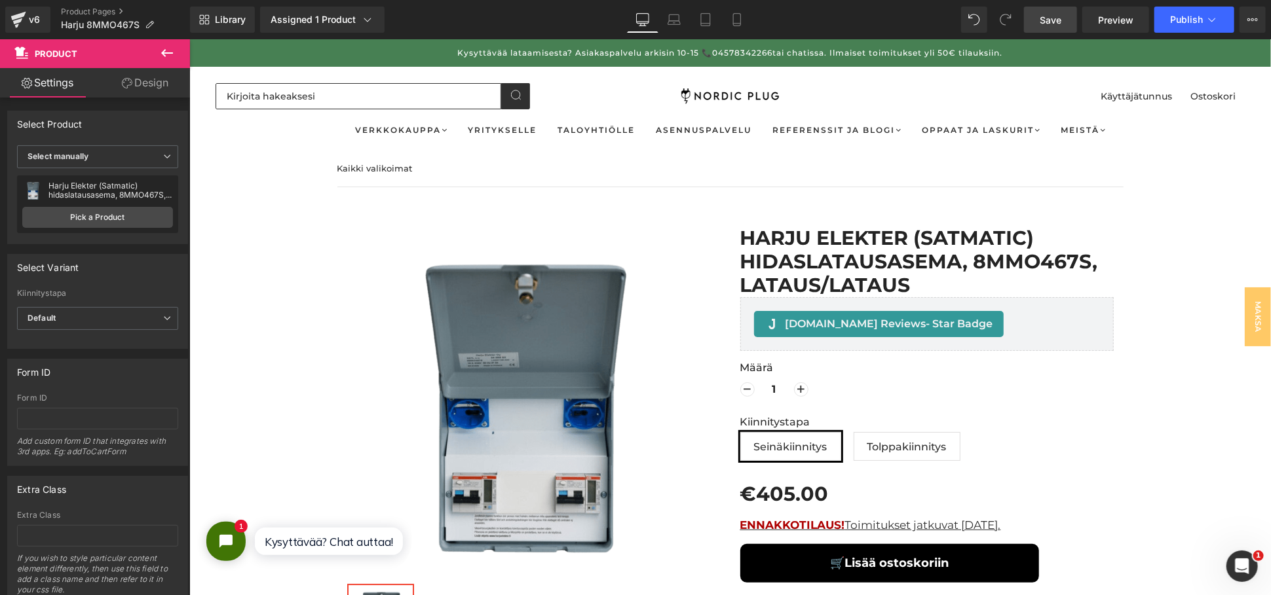
click at [1040, 16] on link "Save" at bounding box center [1050, 20] width 53 height 26
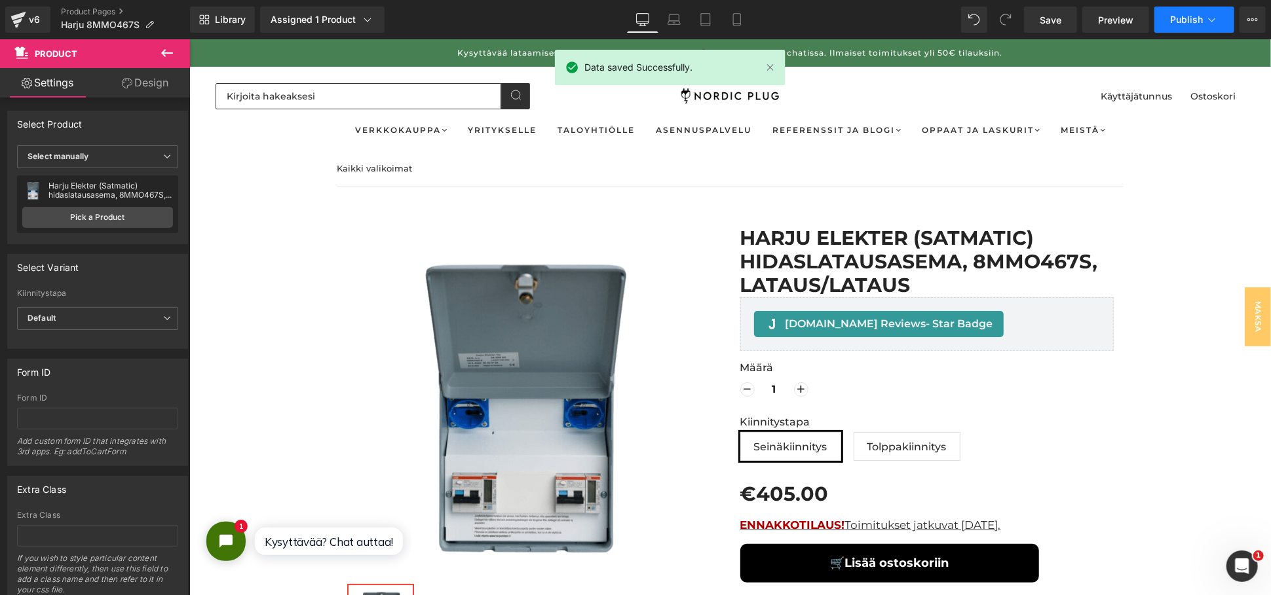
click at [1195, 13] on button "Publish" at bounding box center [1194, 20] width 80 height 26
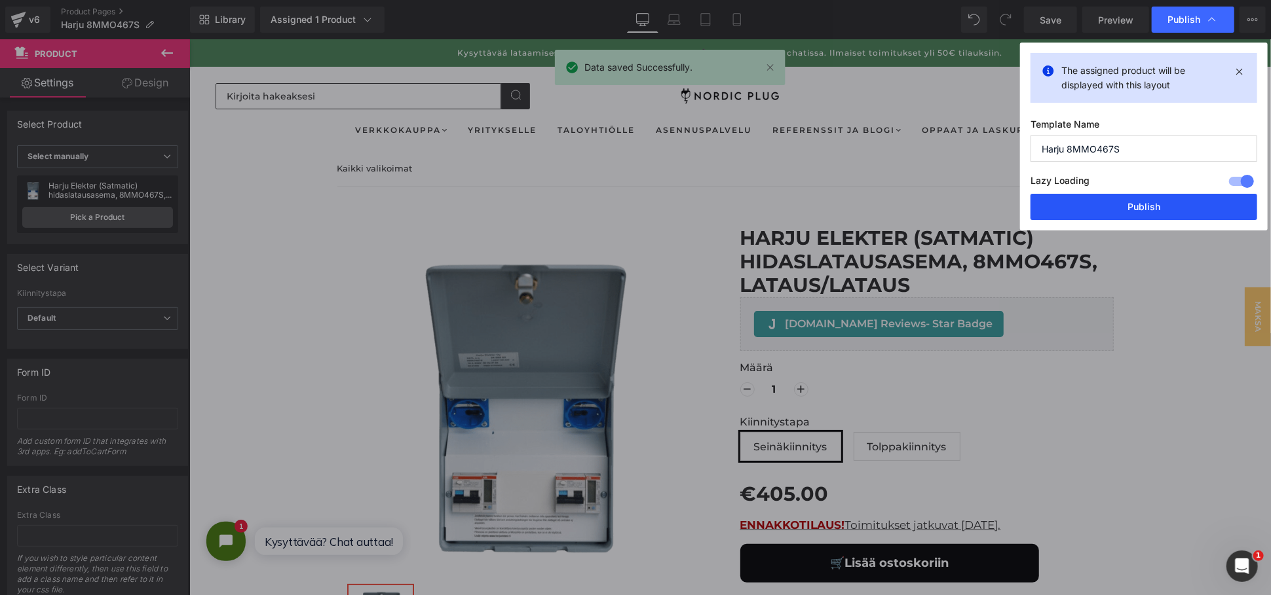
click at [1092, 210] on button "Publish" at bounding box center [1143, 207] width 227 height 26
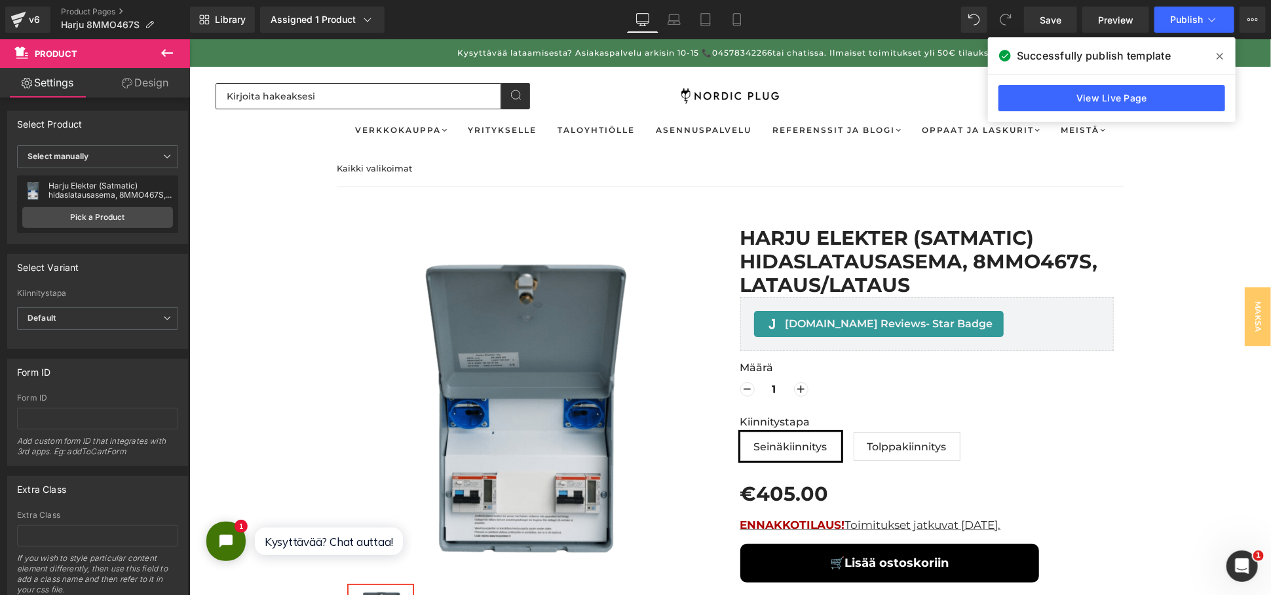
drag, startPoint x: 98, startPoint y: 14, endPoint x: 176, endPoint y: 41, distance: 82.2
click at [98, 14] on link "Product Pages" at bounding box center [125, 12] width 129 height 10
